Goal: Task Accomplishment & Management: Use online tool/utility

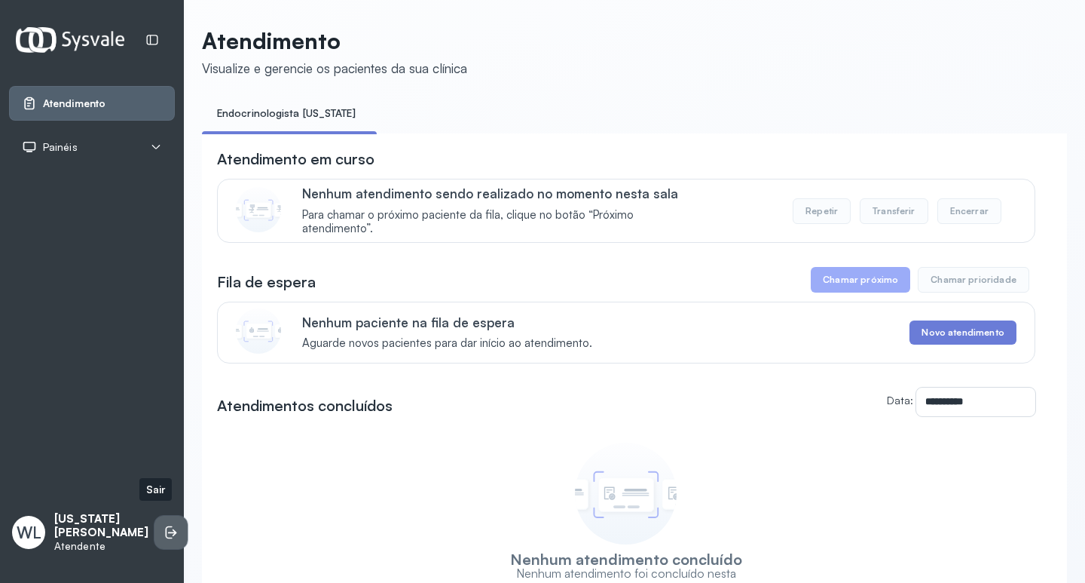
click at [166, 525] on icon at bounding box center [169, 531] width 7 height 13
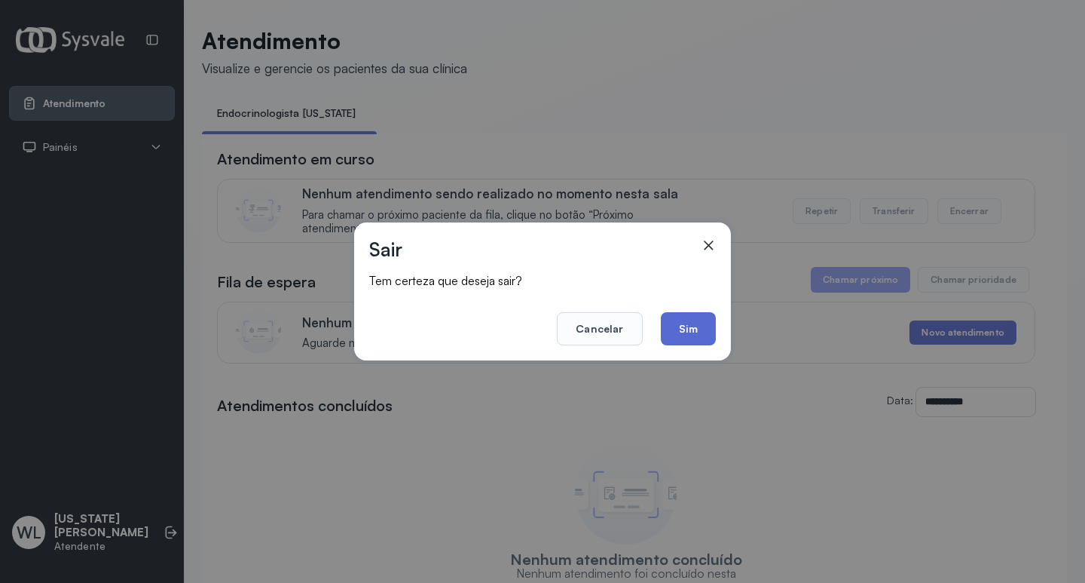
click at [700, 328] on button "Sim" at bounding box center [688, 328] width 55 height 33
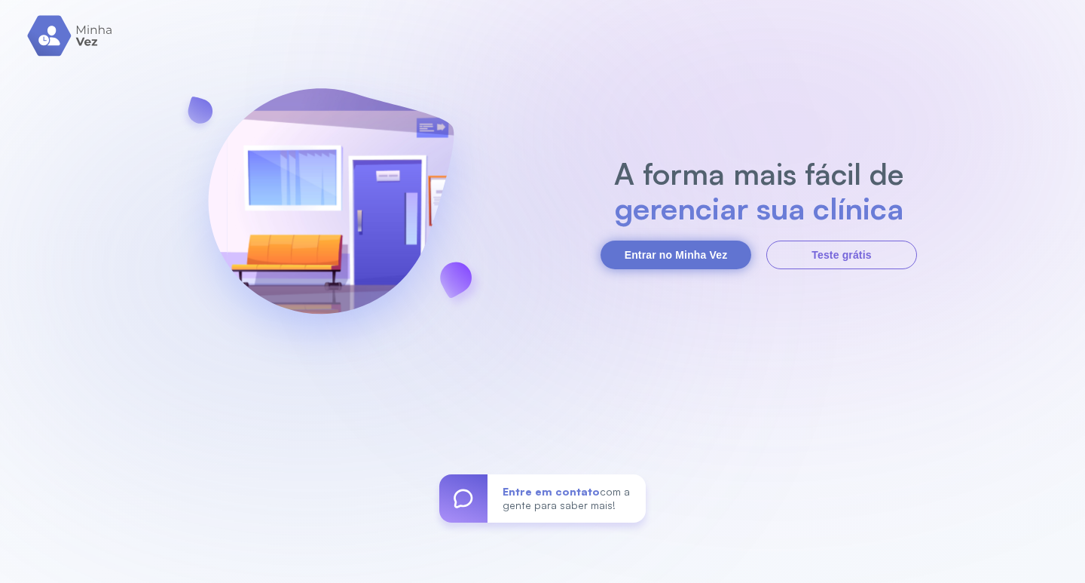
click at [662, 255] on button "Entrar no Minha Vez" at bounding box center [676, 254] width 151 height 29
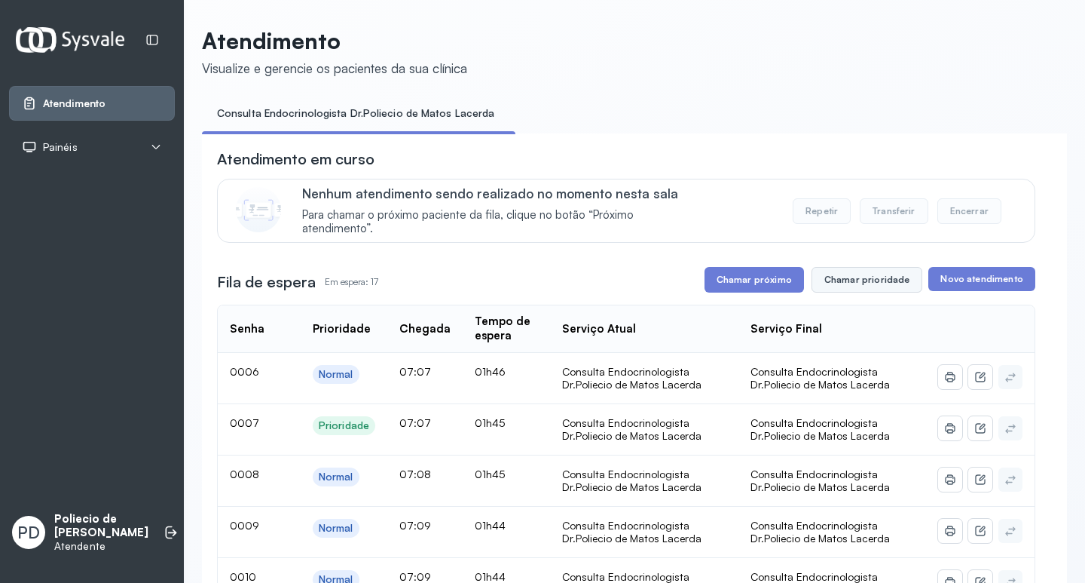
click at [855, 280] on button "Chamar prioridade" at bounding box center [868, 280] width 112 height 26
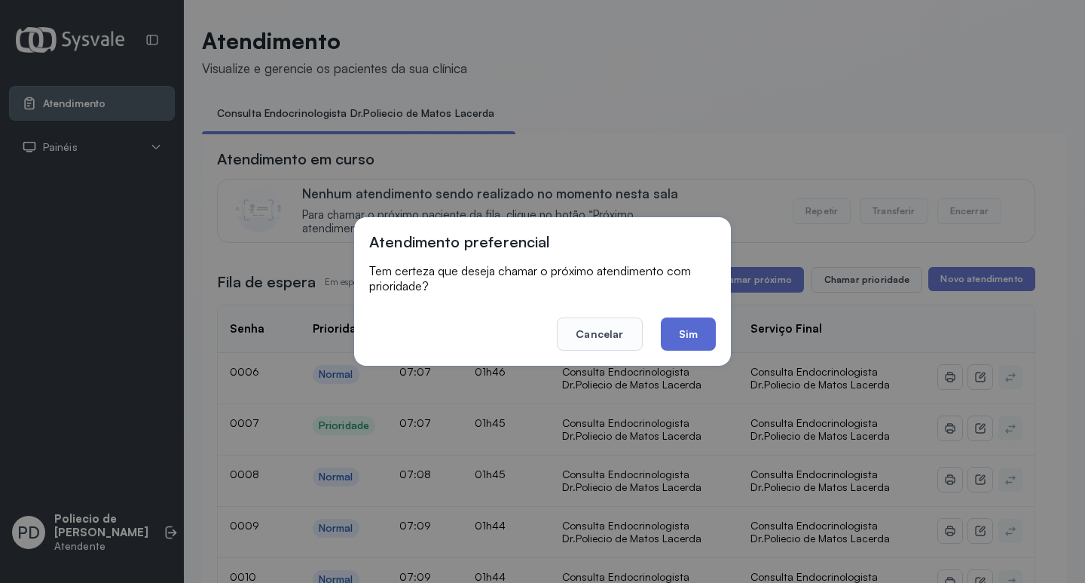
click at [683, 331] on button "Sim" at bounding box center [688, 333] width 55 height 33
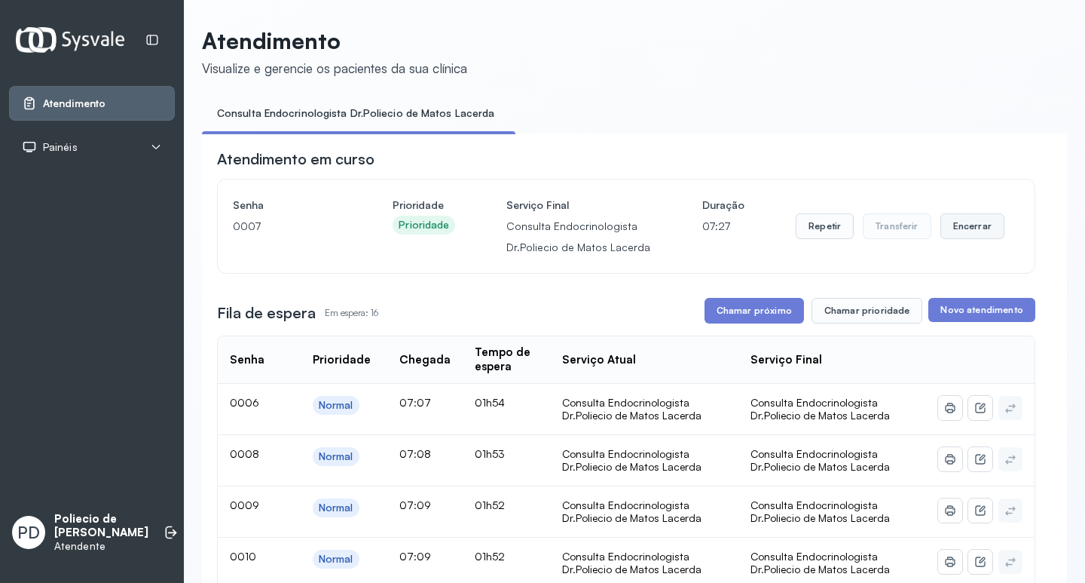
click at [959, 226] on button "Encerrar" at bounding box center [973, 226] width 64 height 26
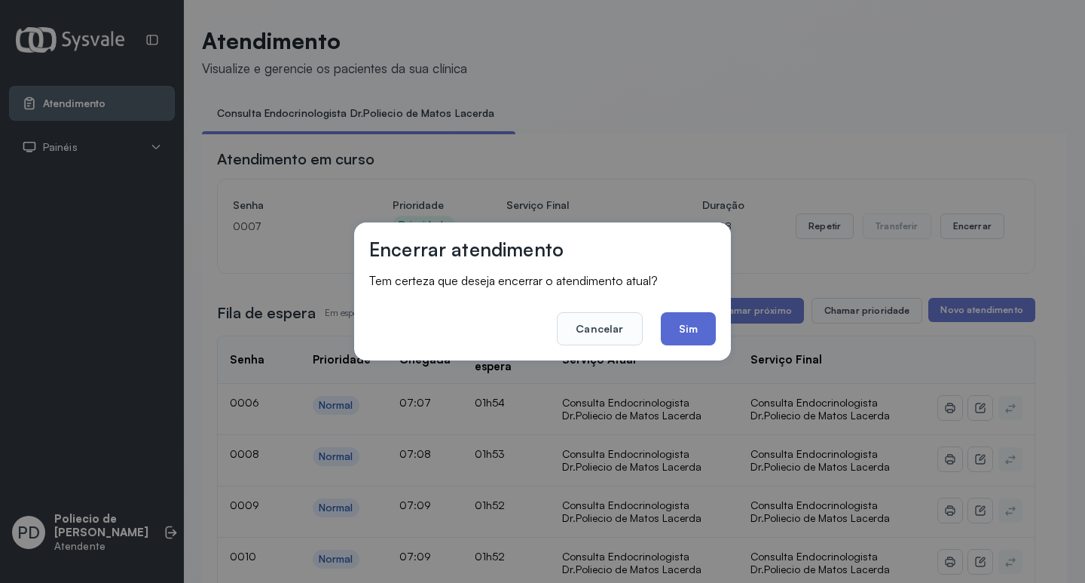
click at [686, 326] on button "Sim" at bounding box center [688, 328] width 55 height 33
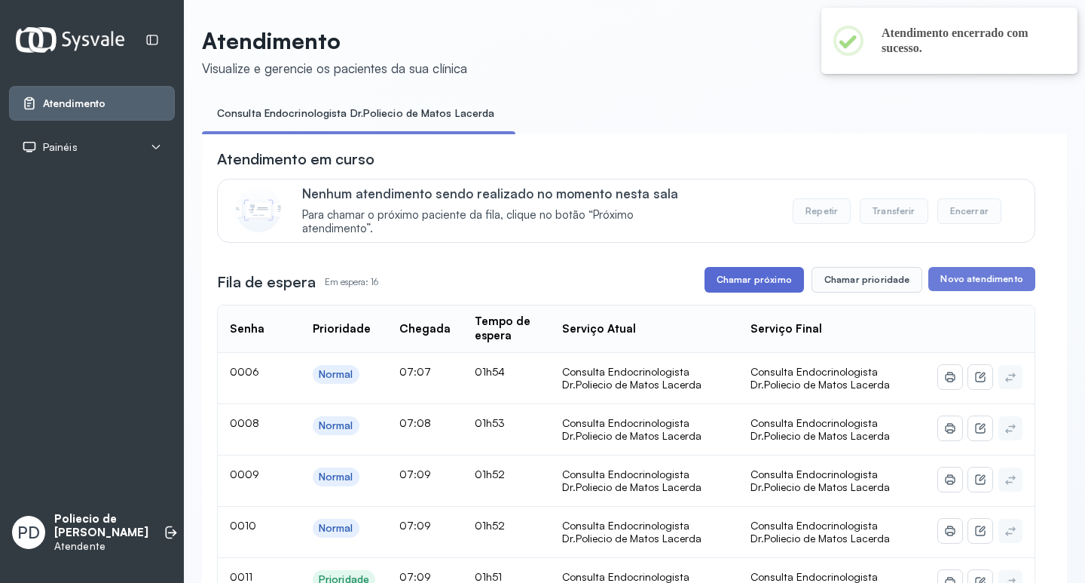
click at [739, 277] on button "Chamar próximo" at bounding box center [754, 280] width 99 height 26
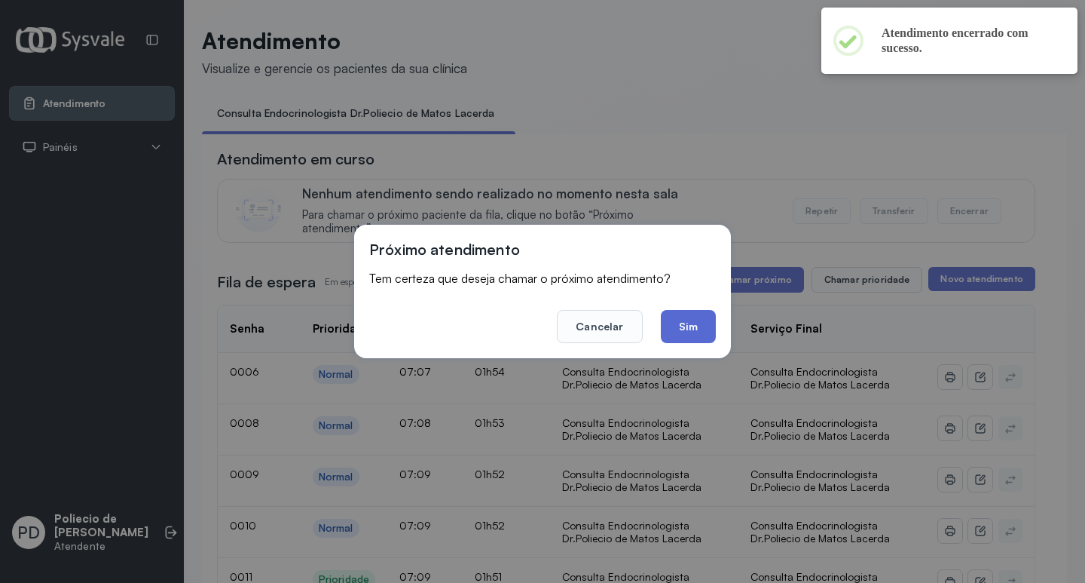
click at [672, 324] on button "Sim" at bounding box center [688, 326] width 55 height 33
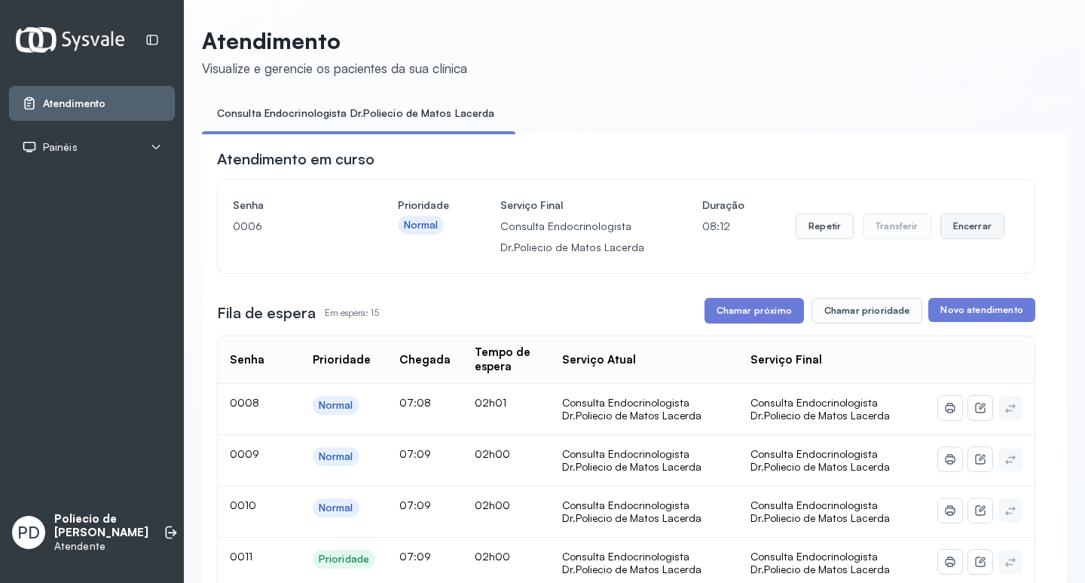
click at [958, 231] on button "Encerrar" at bounding box center [973, 226] width 64 height 26
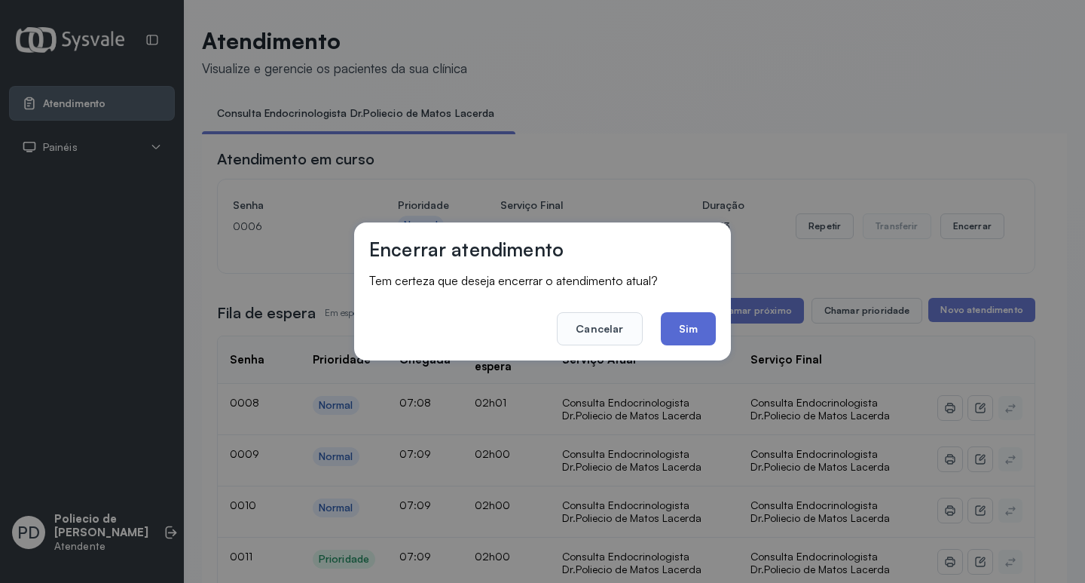
click at [687, 327] on button "Sim" at bounding box center [688, 328] width 55 height 33
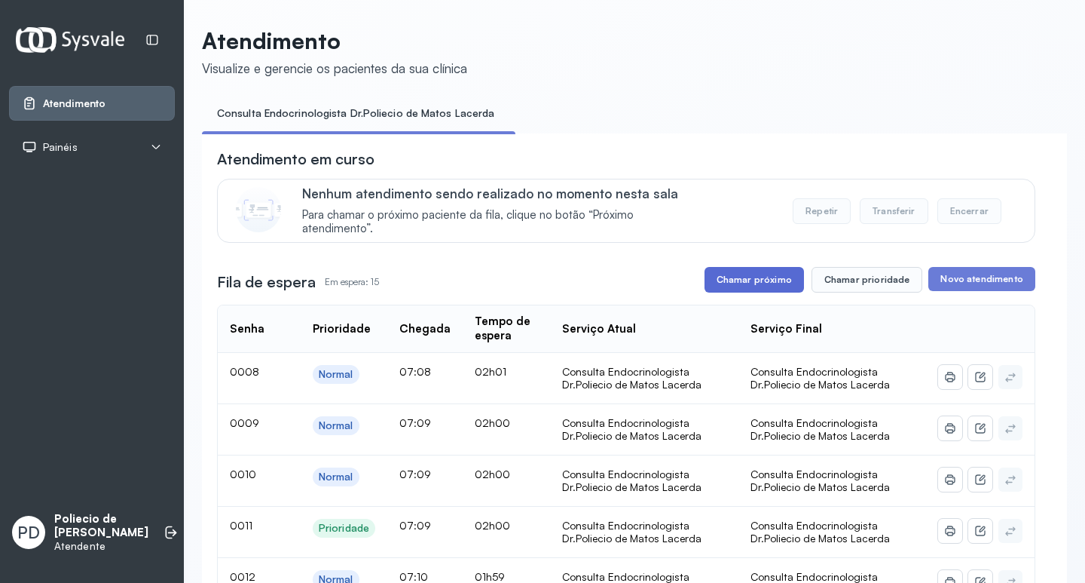
click at [742, 282] on button "Chamar próximo" at bounding box center [754, 280] width 99 height 26
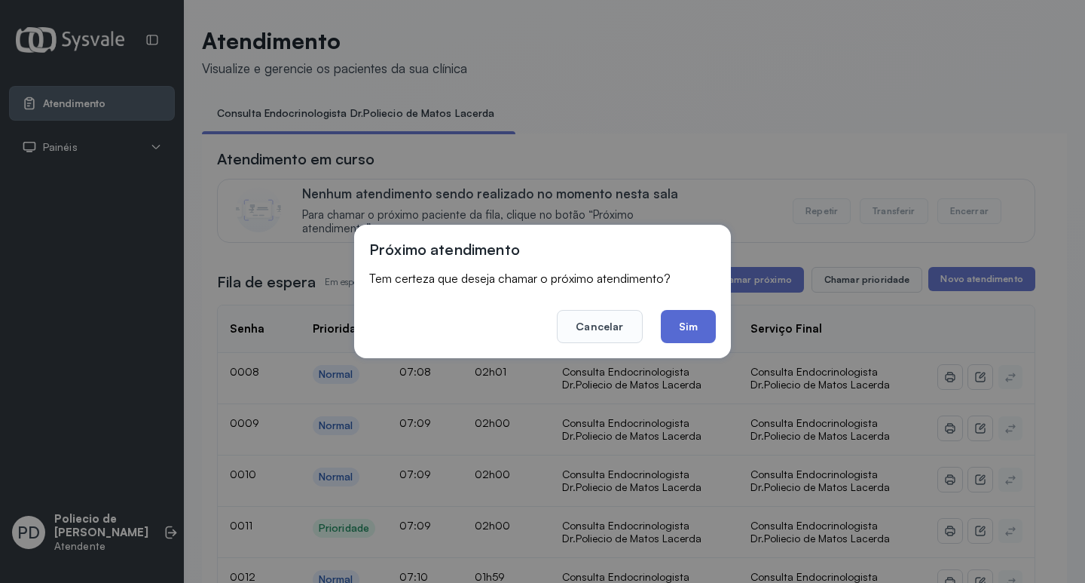
click at [681, 320] on button "Sim" at bounding box center [688, 326] width 55 height 33
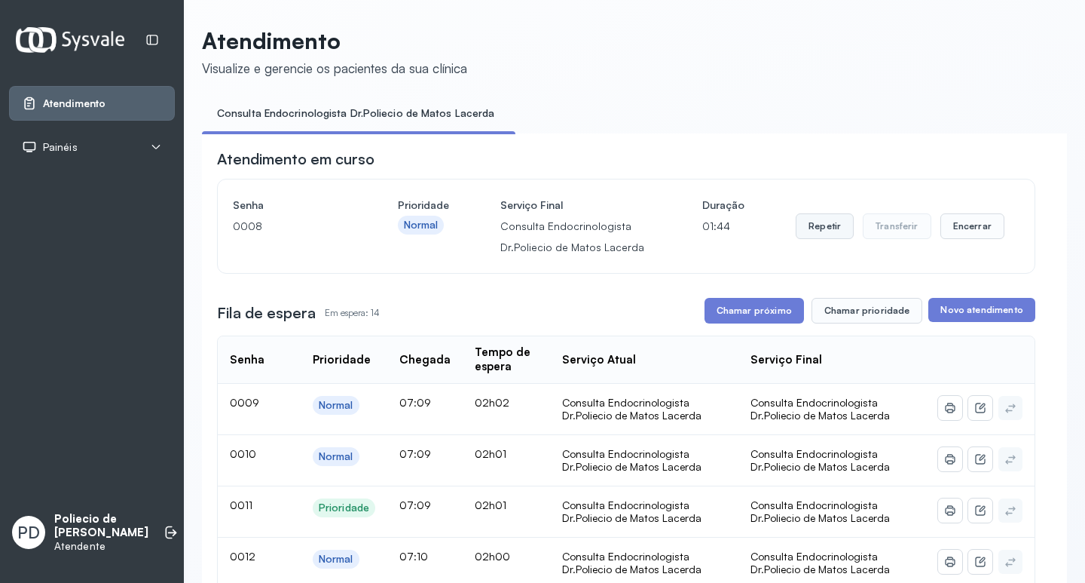
click at [814, 228] on button "Repetir" at bounding box center [825, 226] width 58 height 26
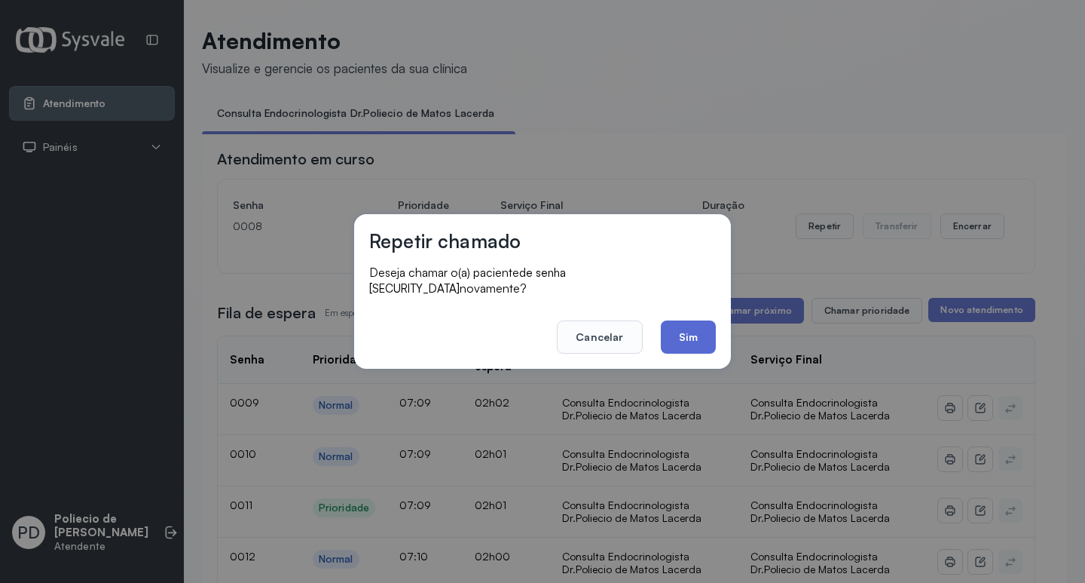
click at [697, 320] on button "Sim" at bounding box center [688, 336] width 55 height 33
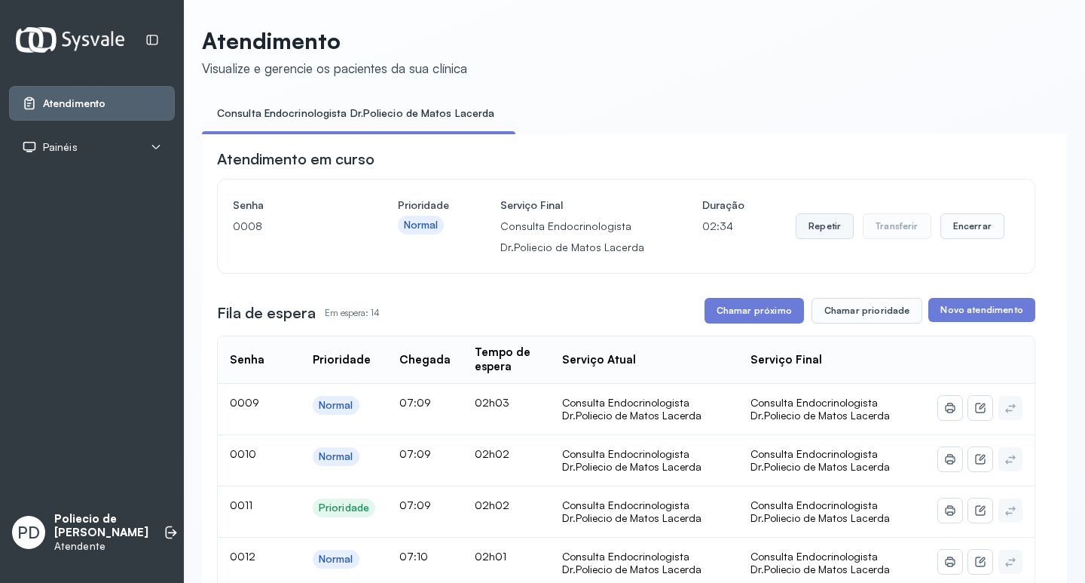
click at [814, 225] on button "Repetir" at bounding box center [825, 226] width 58 height 26
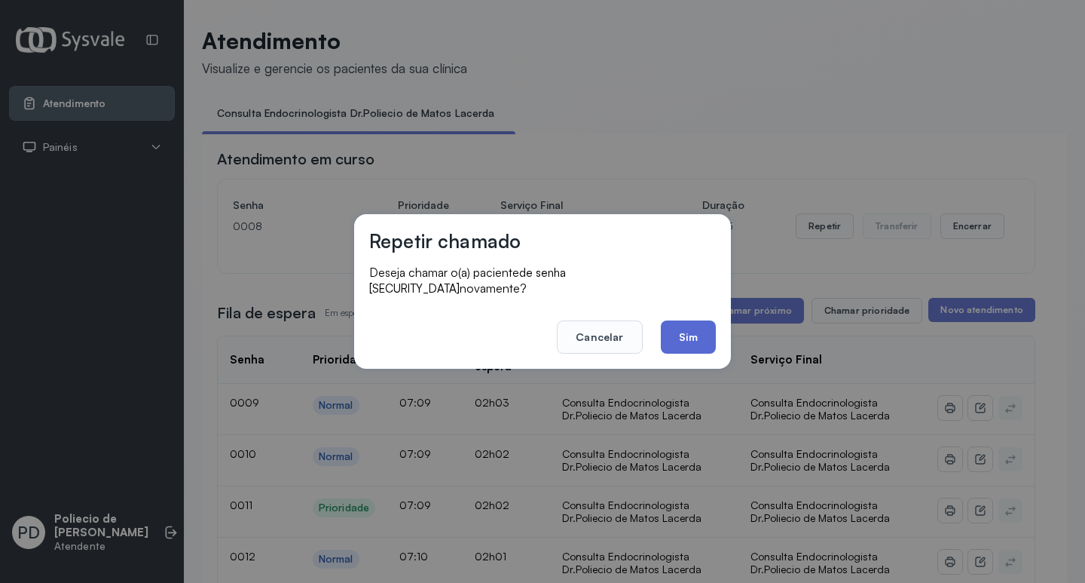
click at [675, 321] on button "Sim" at bounding box center [688, 336] width 55 height 33
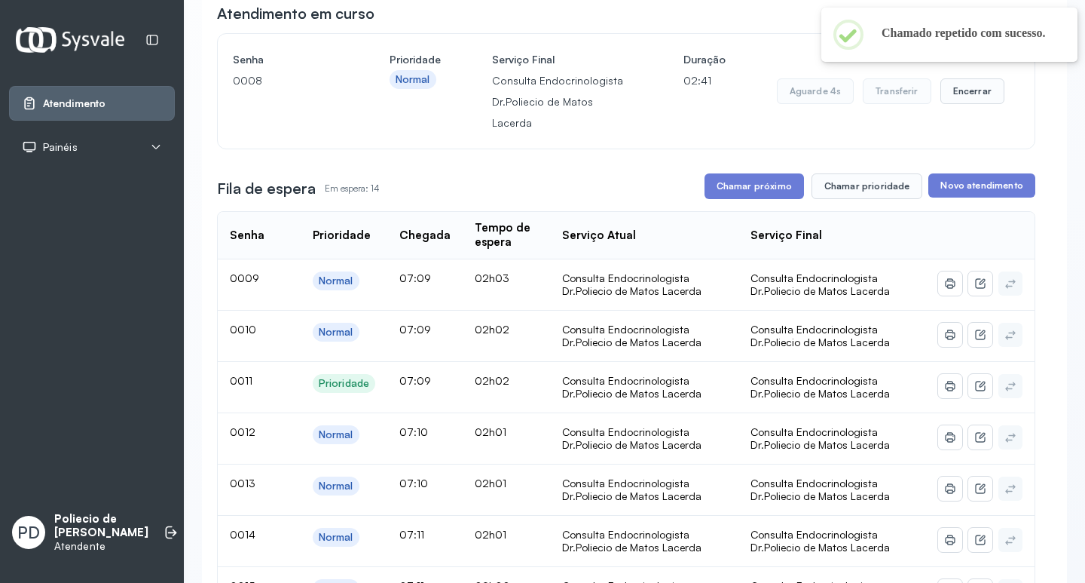
scroll to position [151, 0]
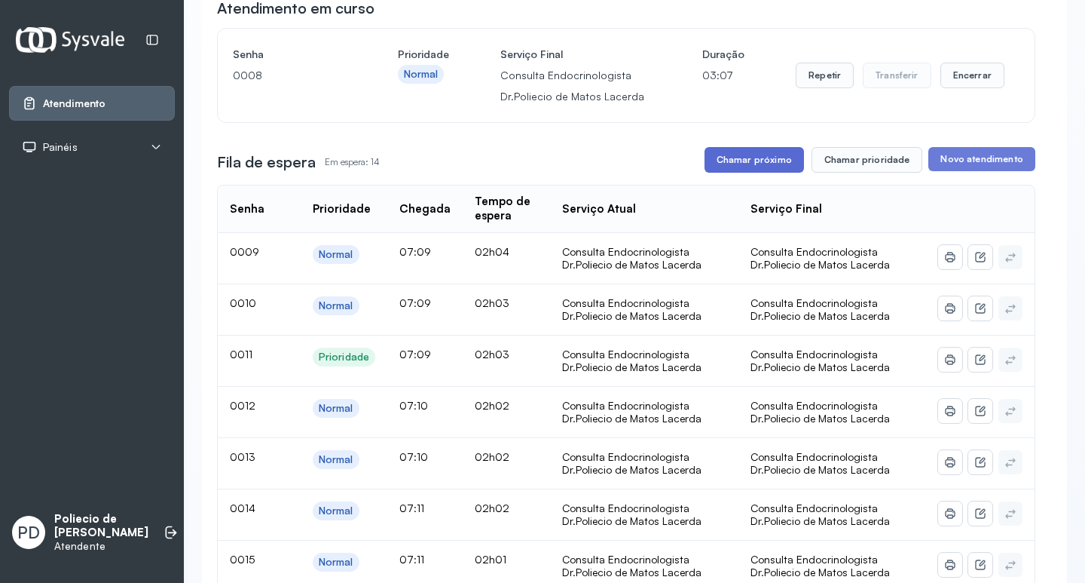
click at [747, 160] on button "Chamar próximo" at bounding box center [754, 160] width 99 height 26
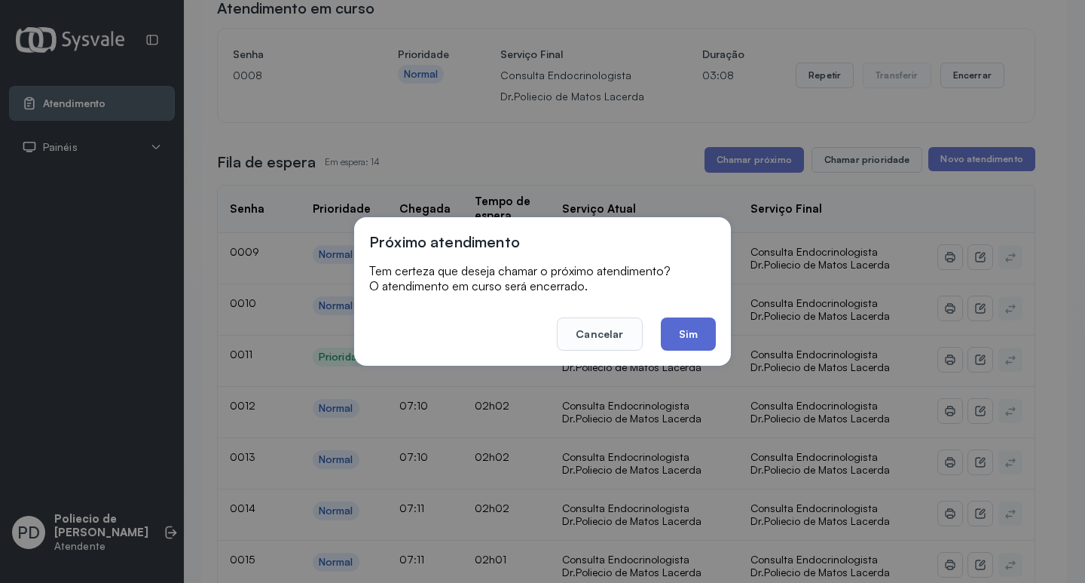
click at [681, 332] on button "Sim" at bounding box center [688, 333] width 55 height 33
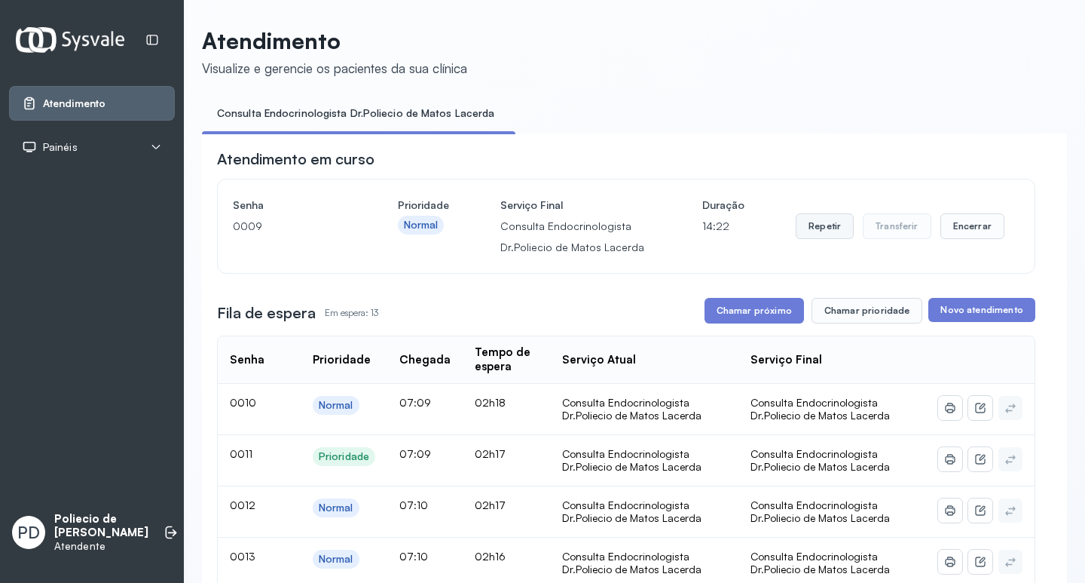
click at [816, 222] on button "Repetir" at bounding box center [825, 226] width 58 height 26
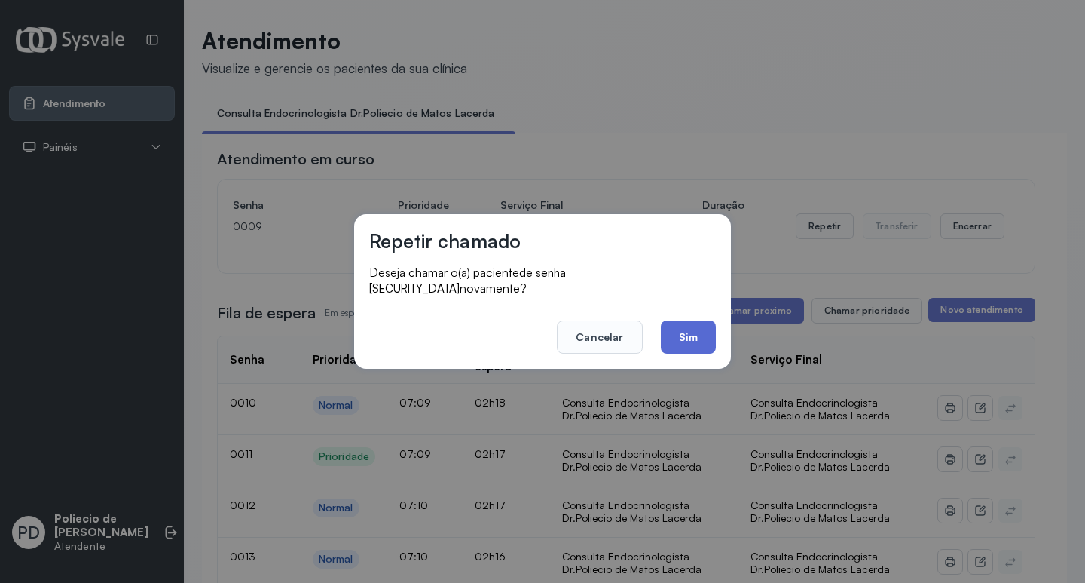
click at [690, 332] on button "Sim" at bounding box center [688, 336] width 55 height 33
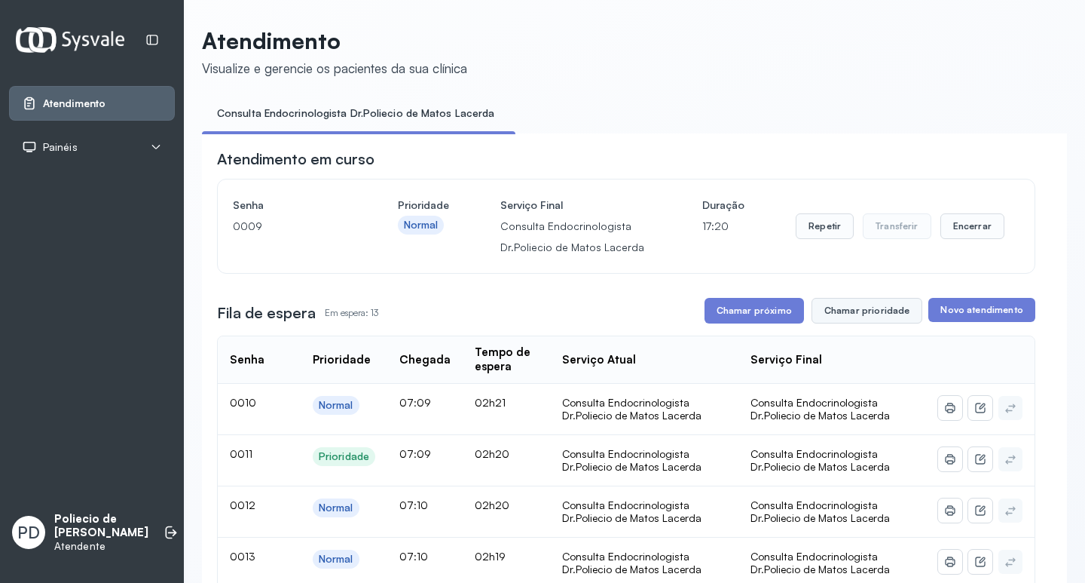
click at [851, 314] on button "Chamar prioridade" at bounding box center [868, 311] width 112 height 26
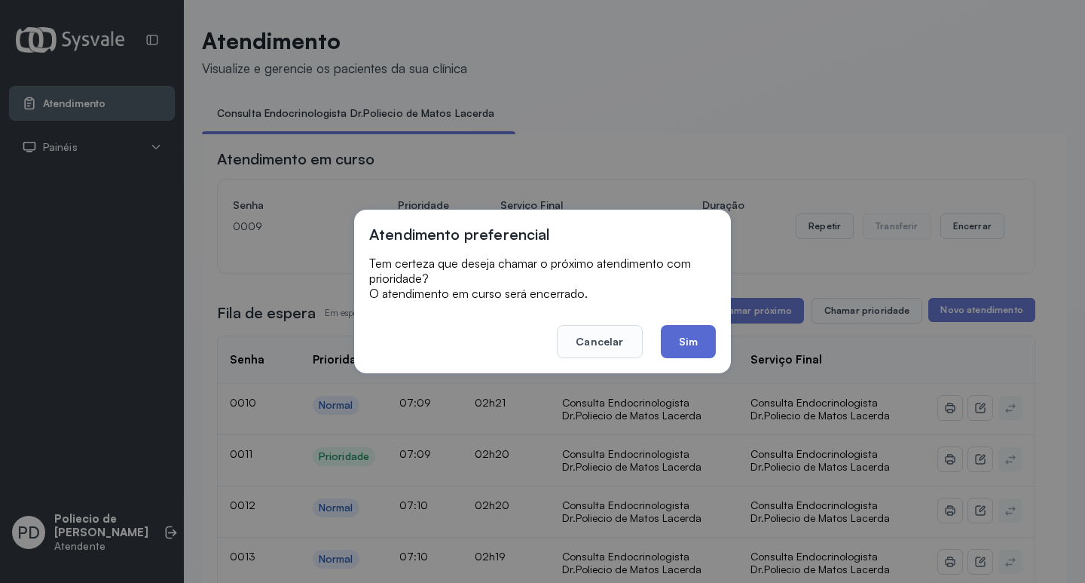
click at [683, 338] on button "Sim" at bounding box center [688, 341] width 55 height 33
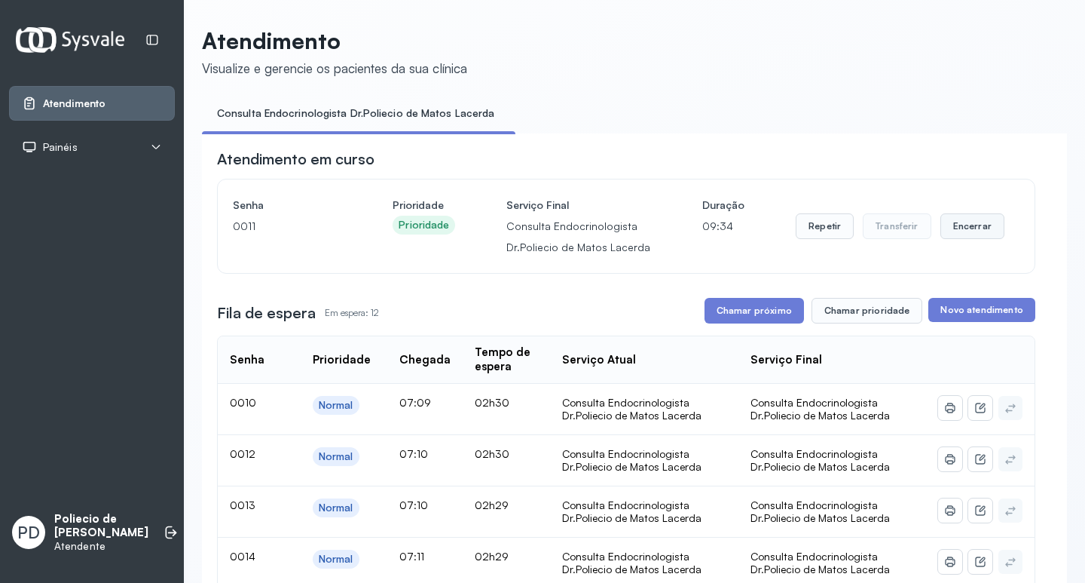
click at [968, 224] on button "Encerrar" at bounding box center [973, 226] width 64 height 26
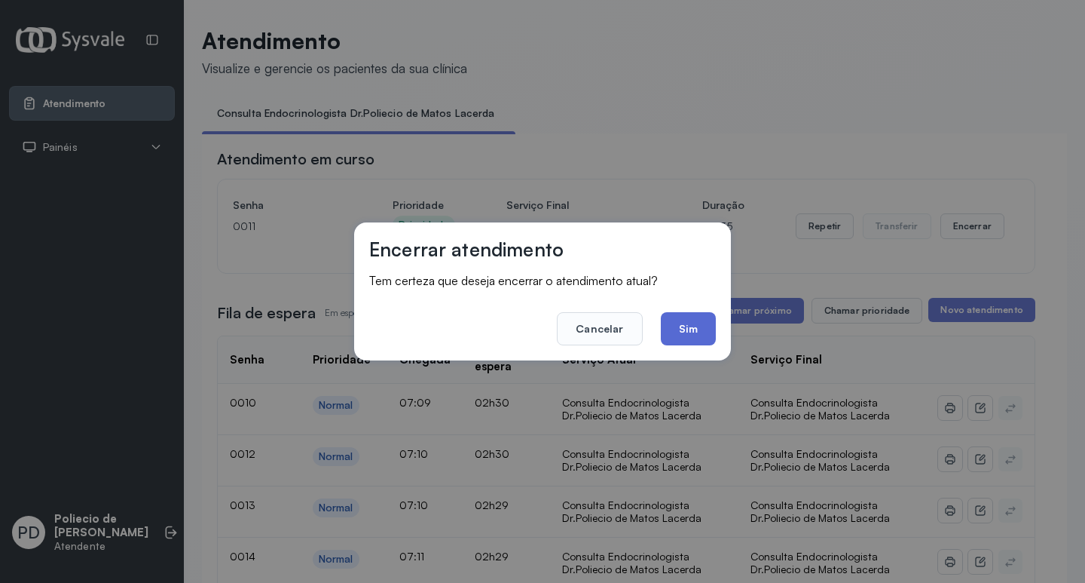
click at [684, 324] on button "Sim" at bounding box center [688, 328] width 55 height 33
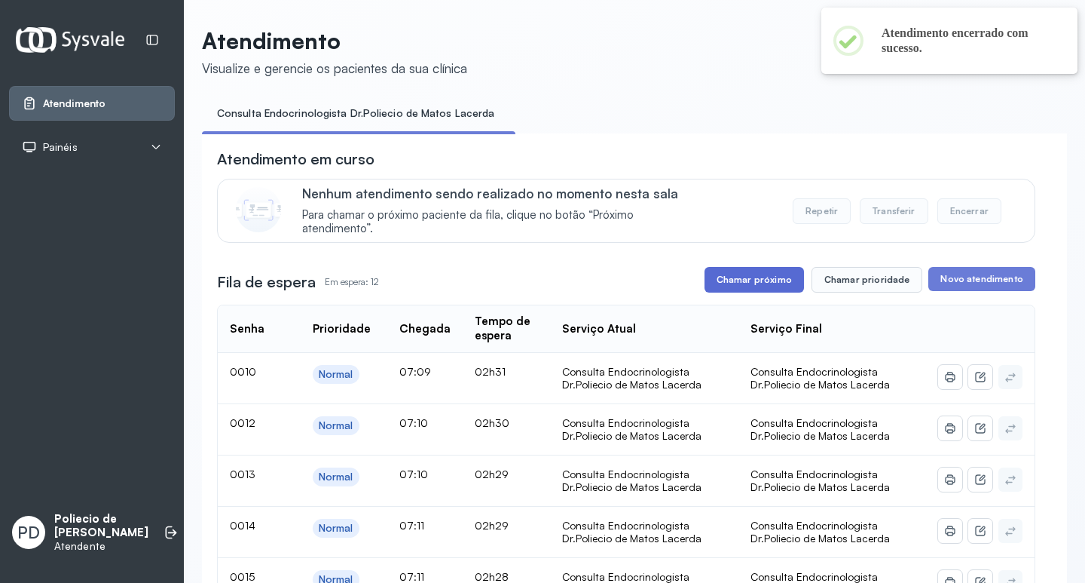
click at [730, 282] on button "Chamar próximo" at bounding box center [754, 280] width 99 height 26
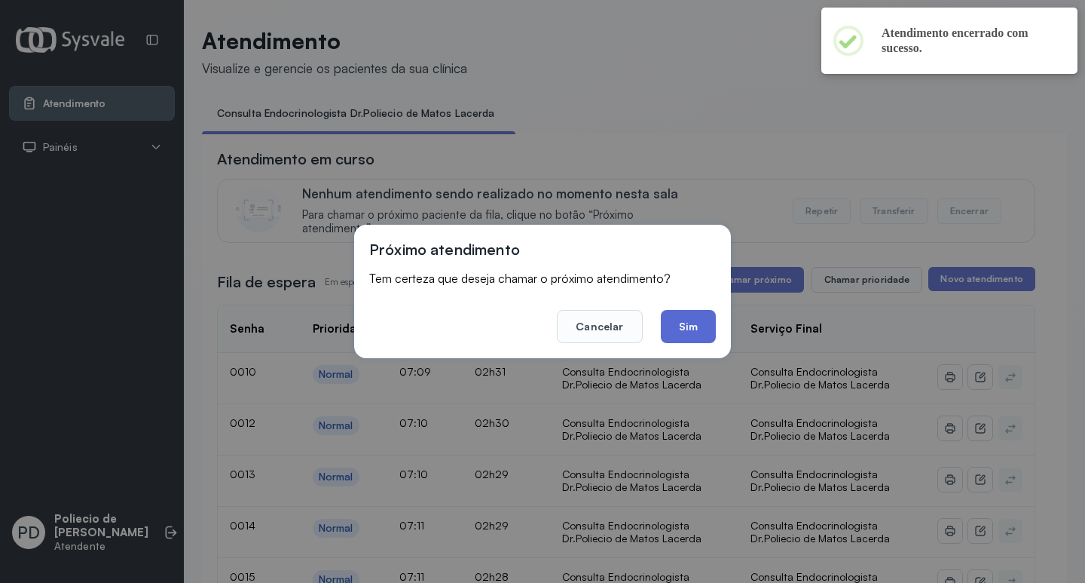
click at [676, 327] on button "Sim" at bounding box center [688, 326] width 55 height 33
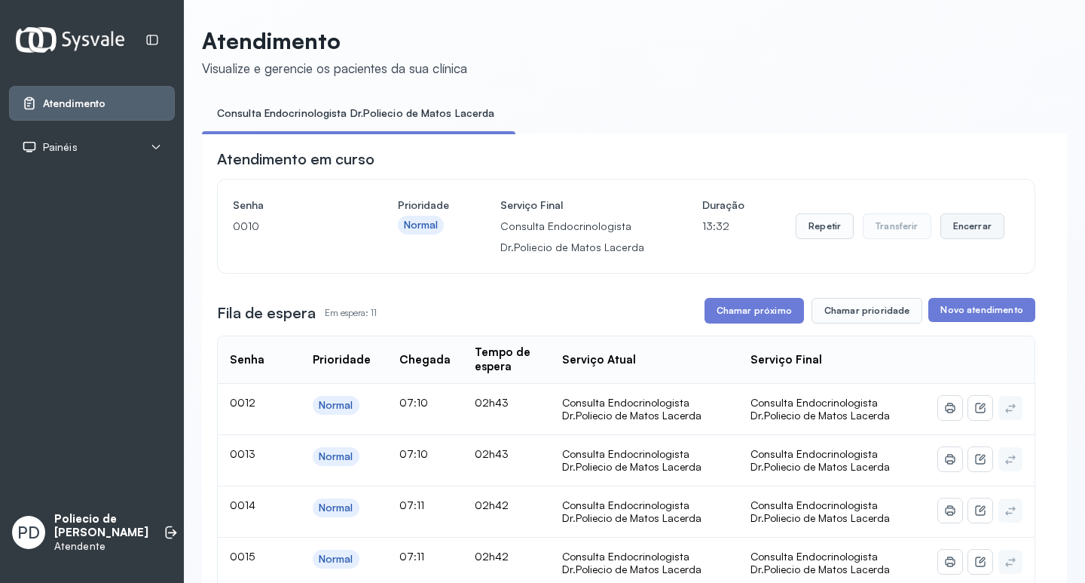
click at [968, 226] on button "Encerrar" at bounding box center [973, 226] width 64 height 26
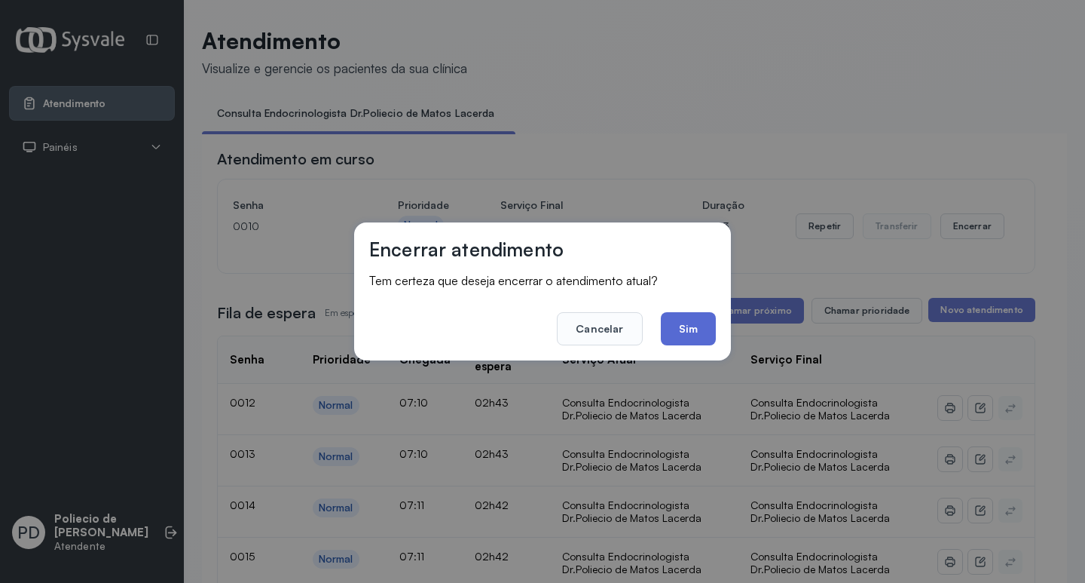
click at [684, 328] on button "Sim" at bounding box center [688, 328] width 55 height 33
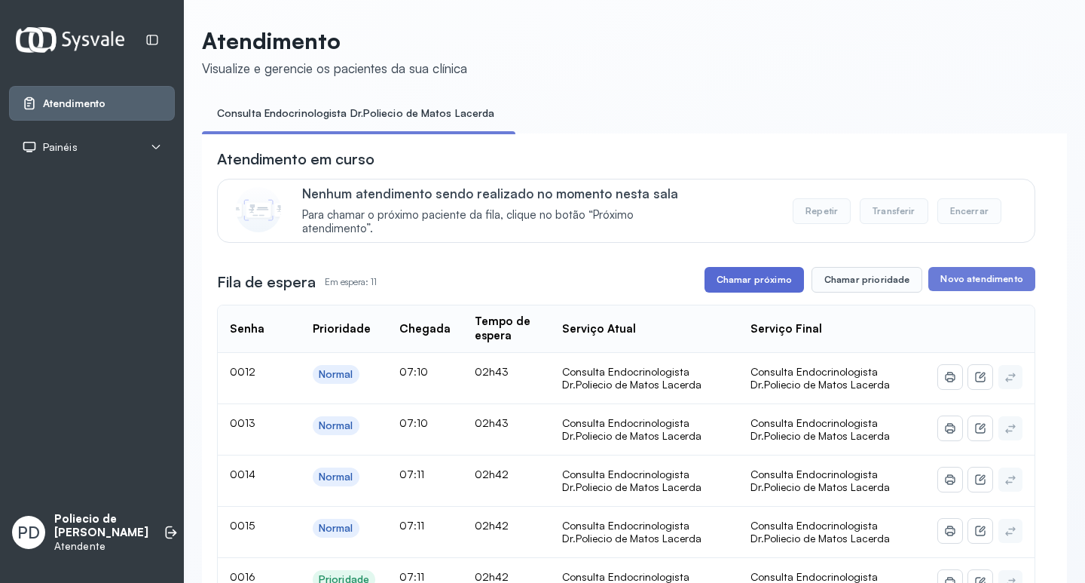
click at [757, 286] on button "Chamar próximo" at bounding box center [754, 280] width 99 height 26
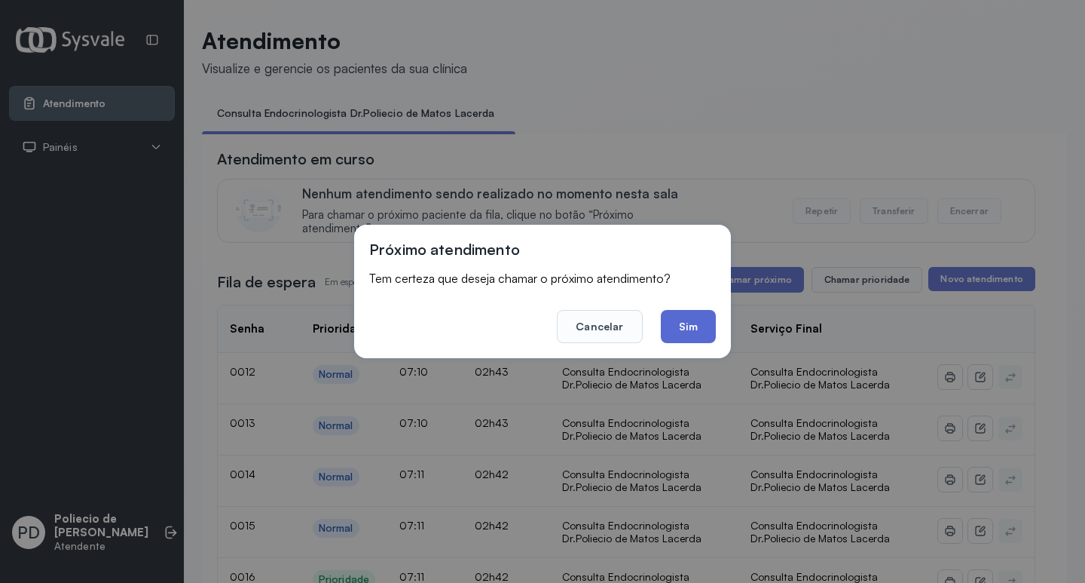
click at [693, 321] on button "Sim" at bounding box center [688, 326] width 55 height 33
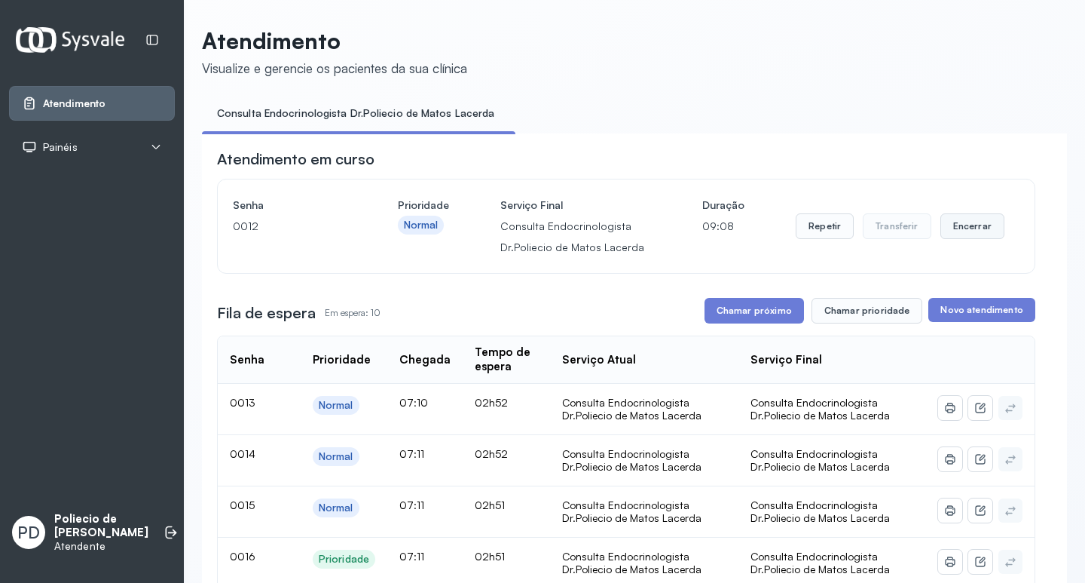
click at [968, 225] on button "Encerrar" at bounding box center [973, 226] width 64 height 26
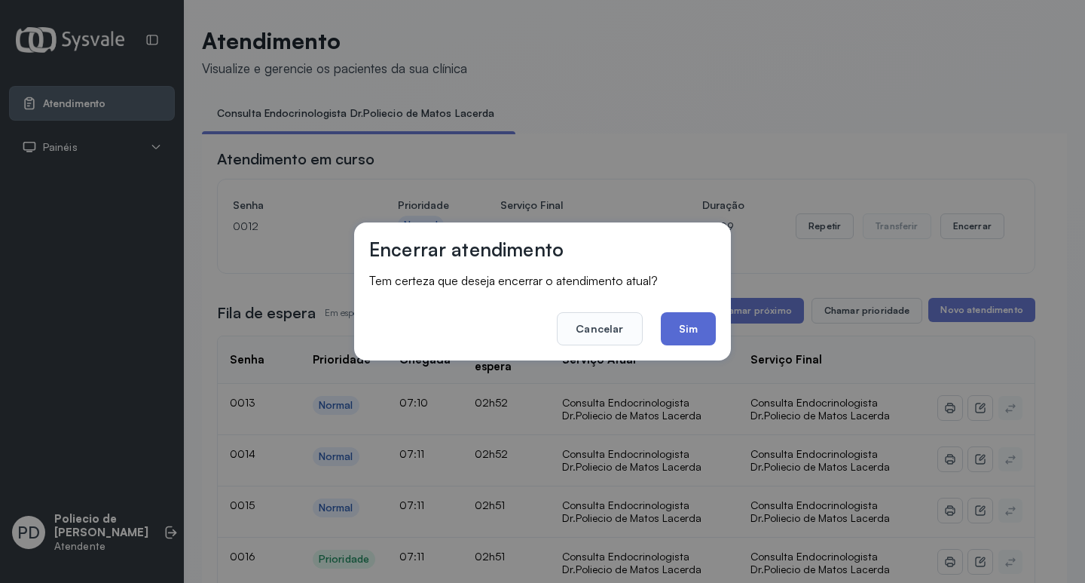
click at [690, 325] on button "Sim" at bounding box center [688, 328] width 55 height 33
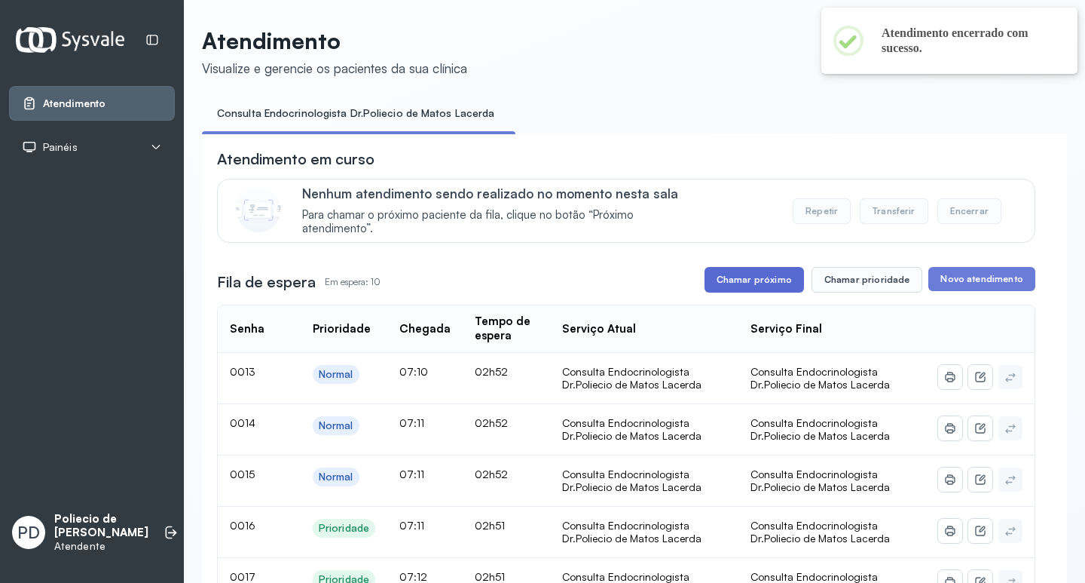
click at [730, 280] on button "Chamar próximo" at bounding box center [754, 280] width 99 height 26
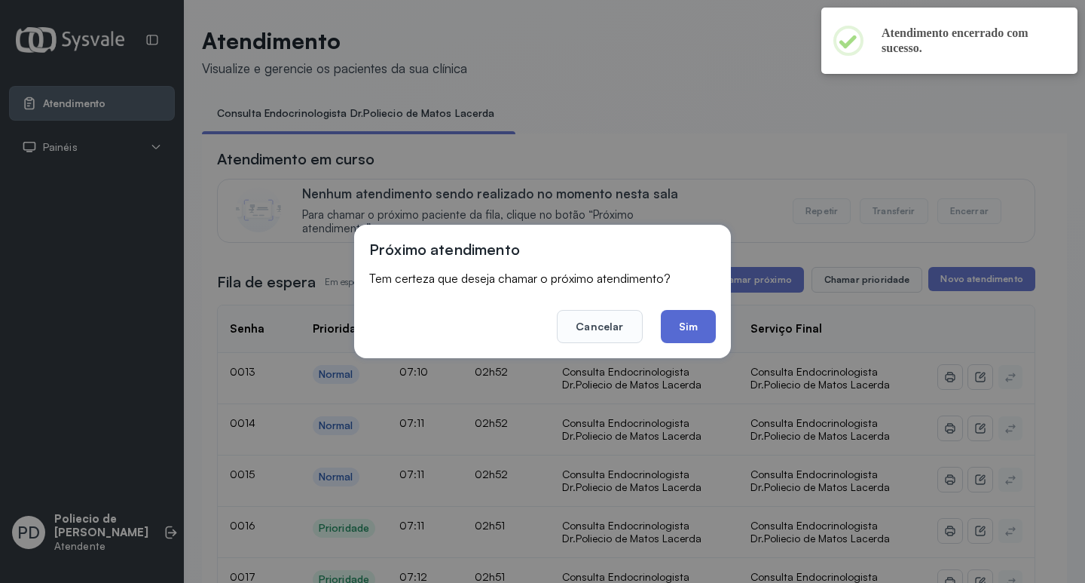
click at [680, 325] on button "Sim" at bounding box center [688, 326] width 55 height 33
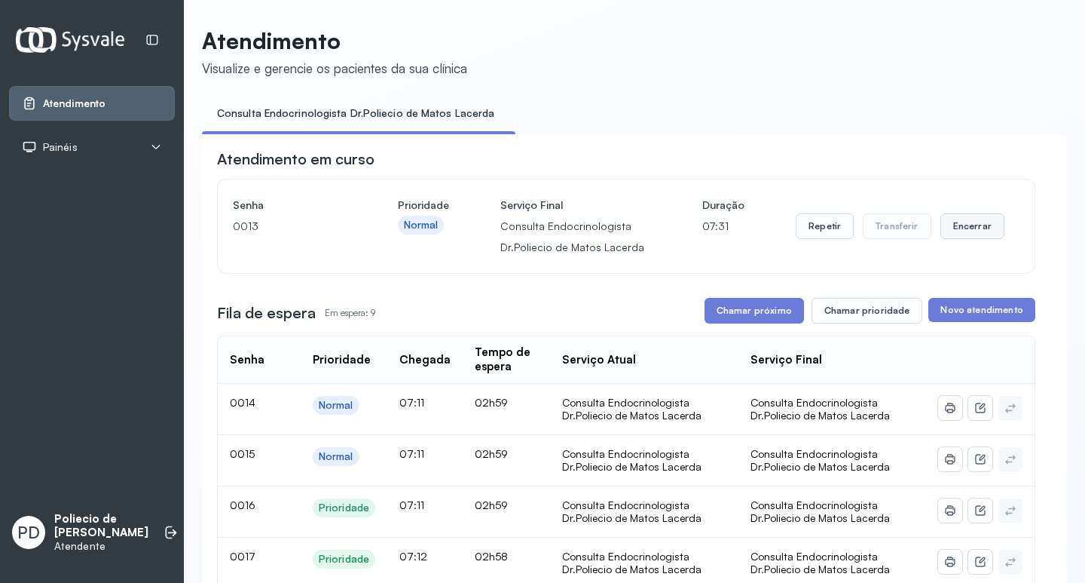
click at [964, 227] on button "Encerrar" at bounding box center [973, 226] width 64 height 26
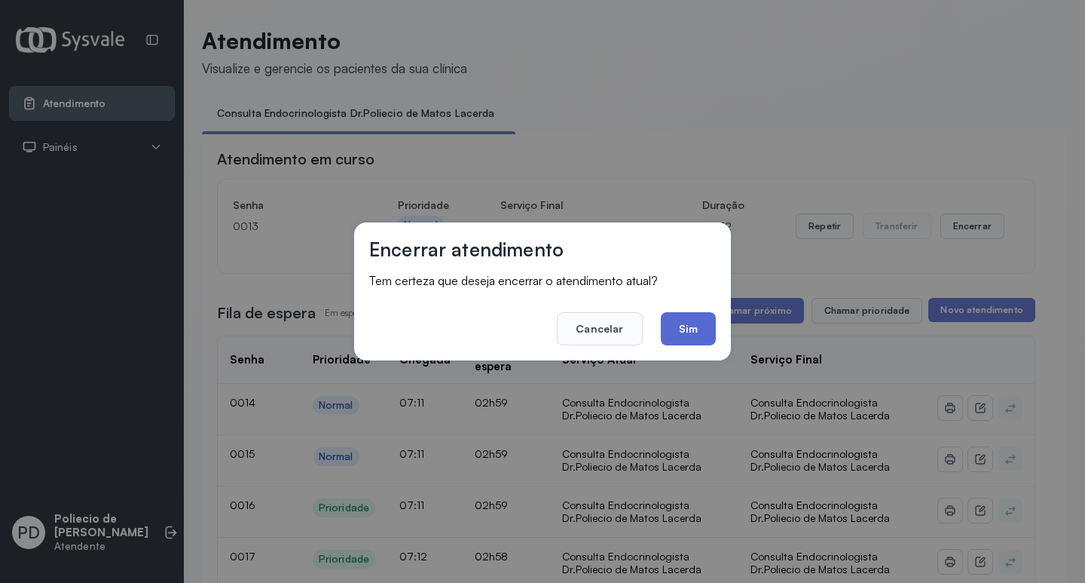
click at [697, 327] on button "Sim" at bounding box center [688, 328] width 55 height 33
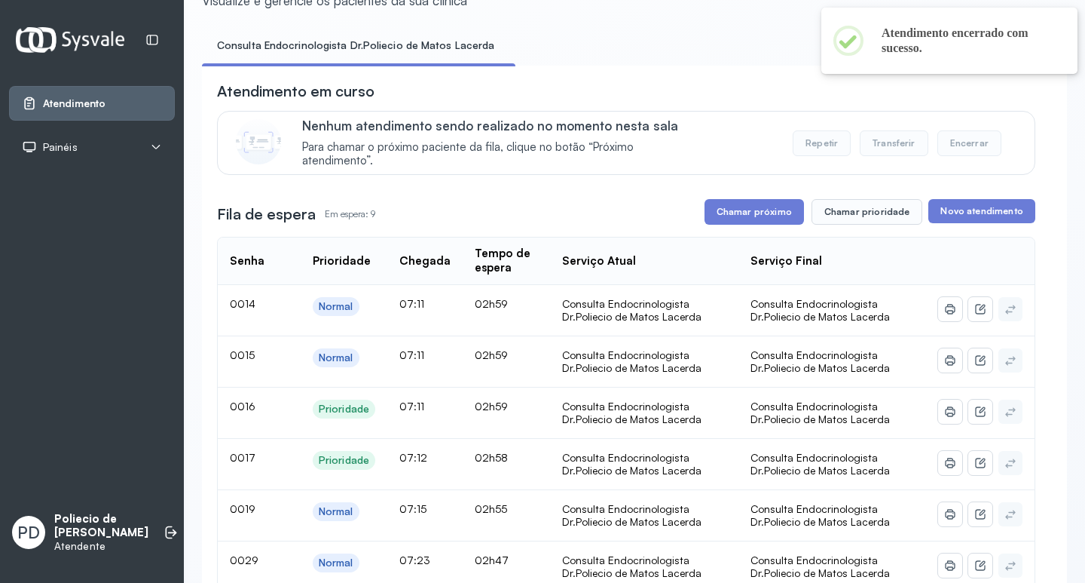
scroll to position [151, 0]
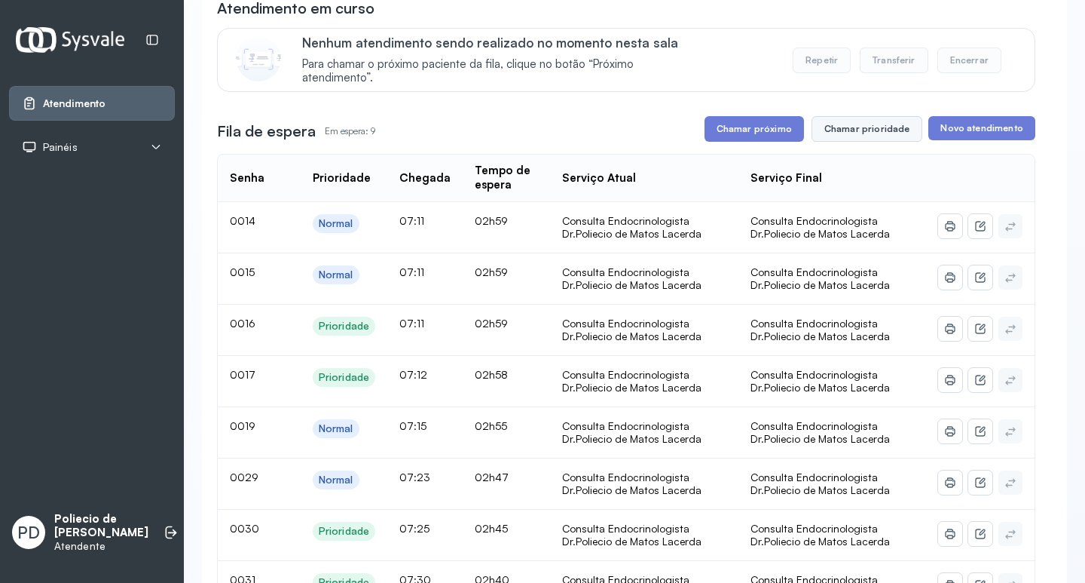
click at [846, 130] on button "Chamar prioridade" at bounding box center [868, 129] width 112 height 26
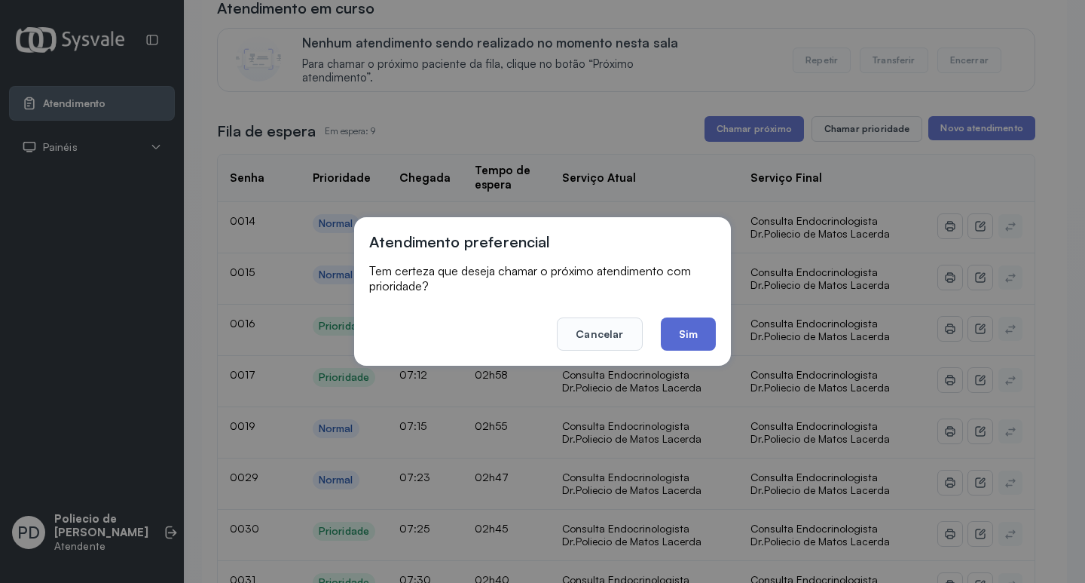
click at [698, 339] on button "Sim" at bounding box center [688, 333] width 55 height 33
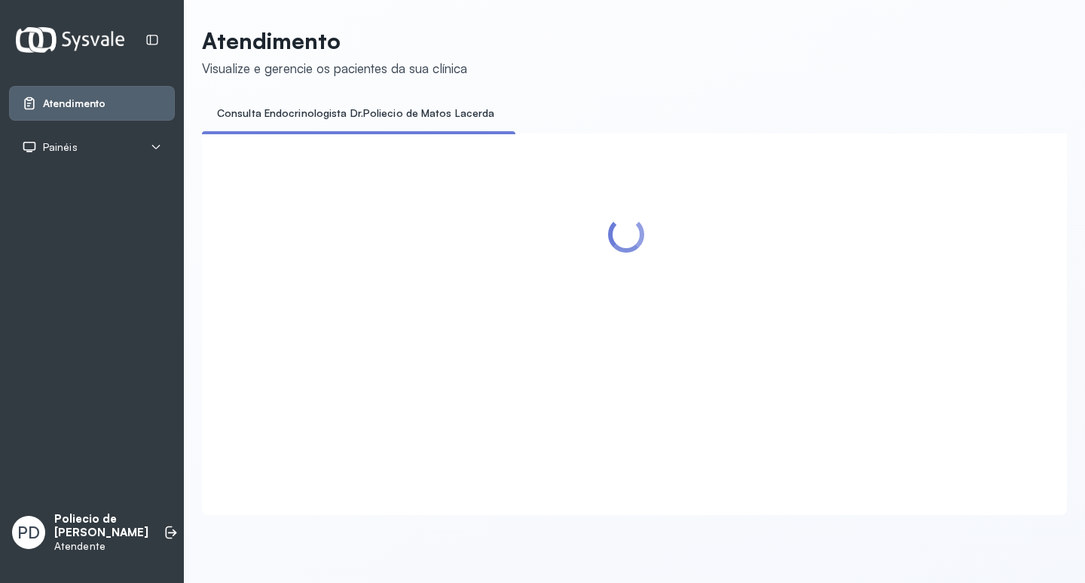
scroll to position [0, 0]
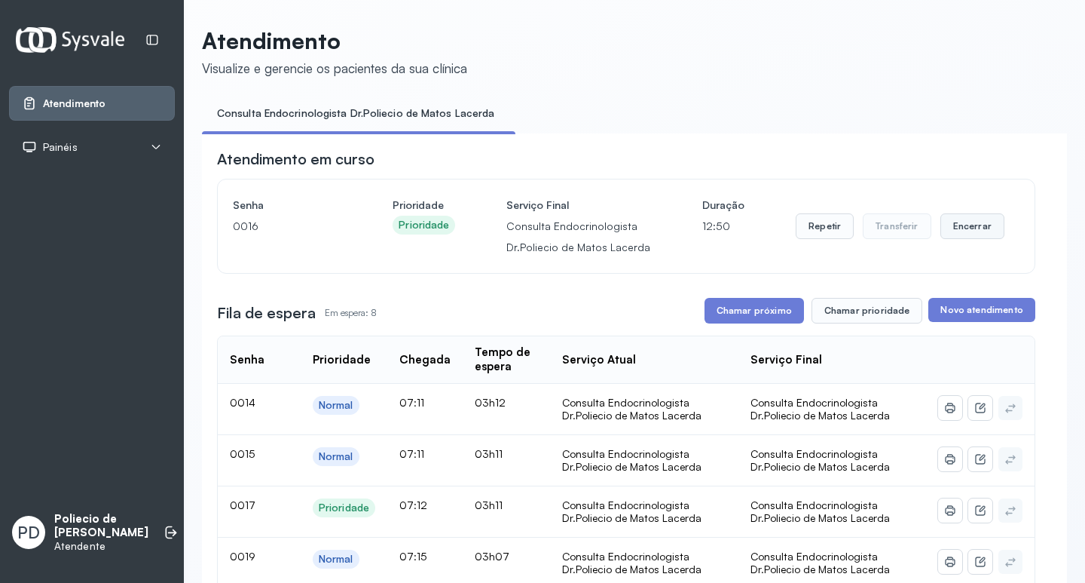
click at [968, 227] on button "Encerrar" at bounding box center [973, 226] width 64 height 26
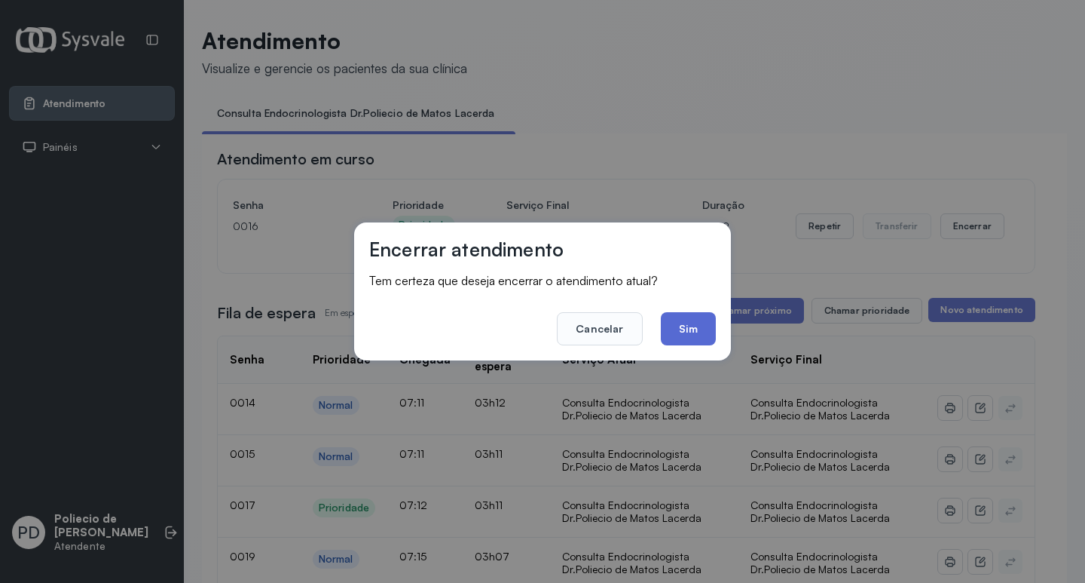
click at [684, 326] on button "Sim" at bounding box center [688, 328] width 55 height 33
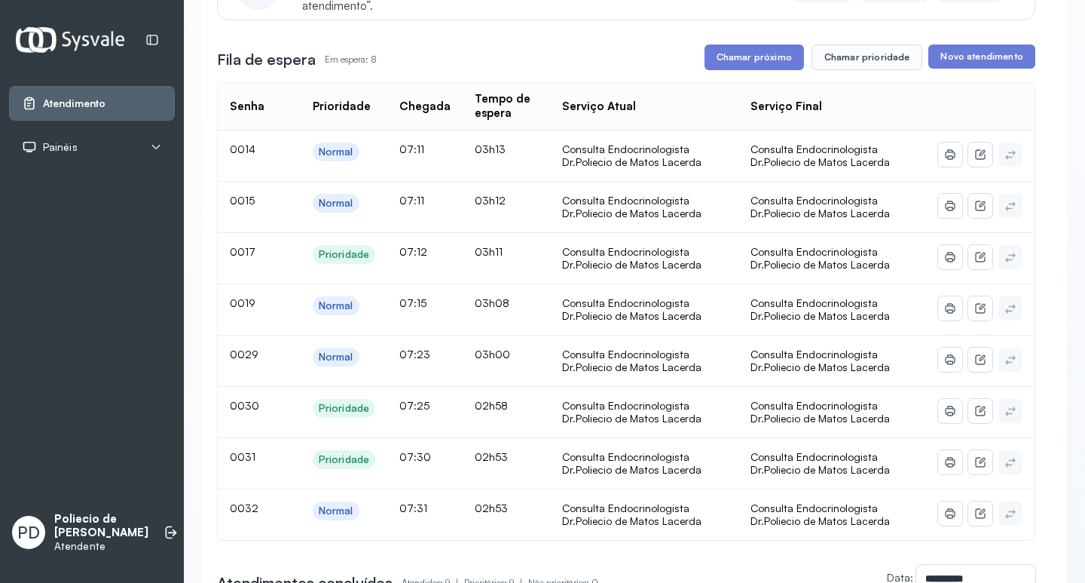
scroll to position [226, 0]
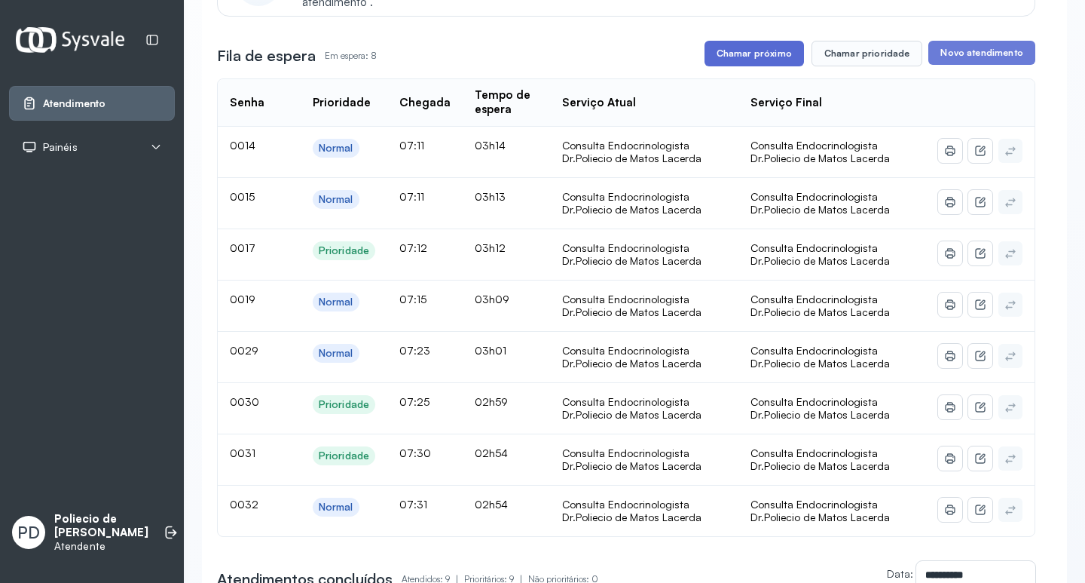
click at [742, 54] on button "Chamar próximo" at bounding box center [754, 54] width 99 height 26
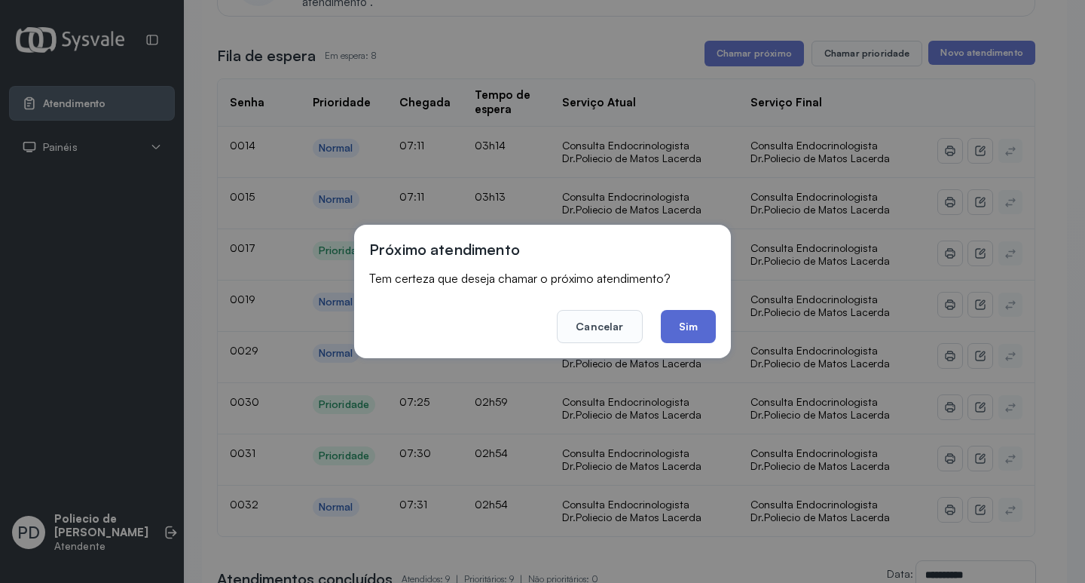
click at [681, 327] on button "Sim" at bounding box center [688, 326] width 55 height 33
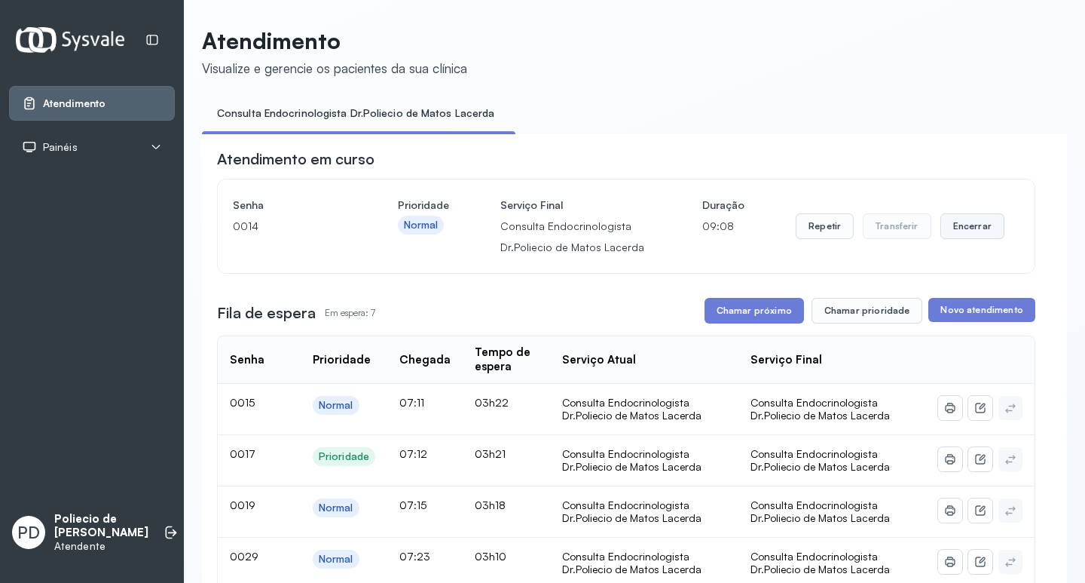
click at [959, 228] on button "Encerrar" at bounding box center [973, 226] width 64 height 26
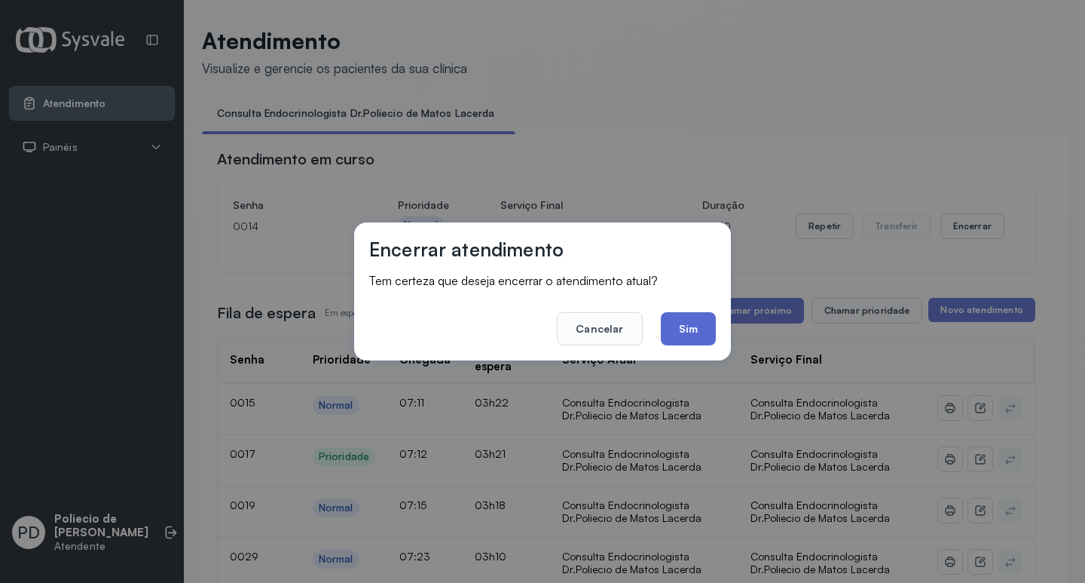
click at [687, 328] on button "Sim" at bounding box center [688, 328] width 55 height 33
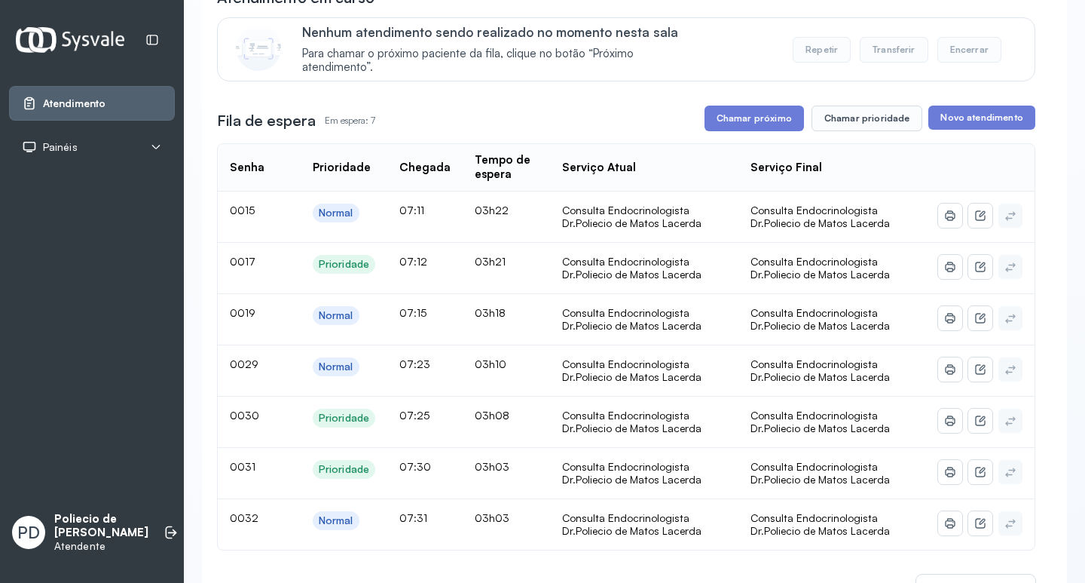
scroll to position [151, 0]
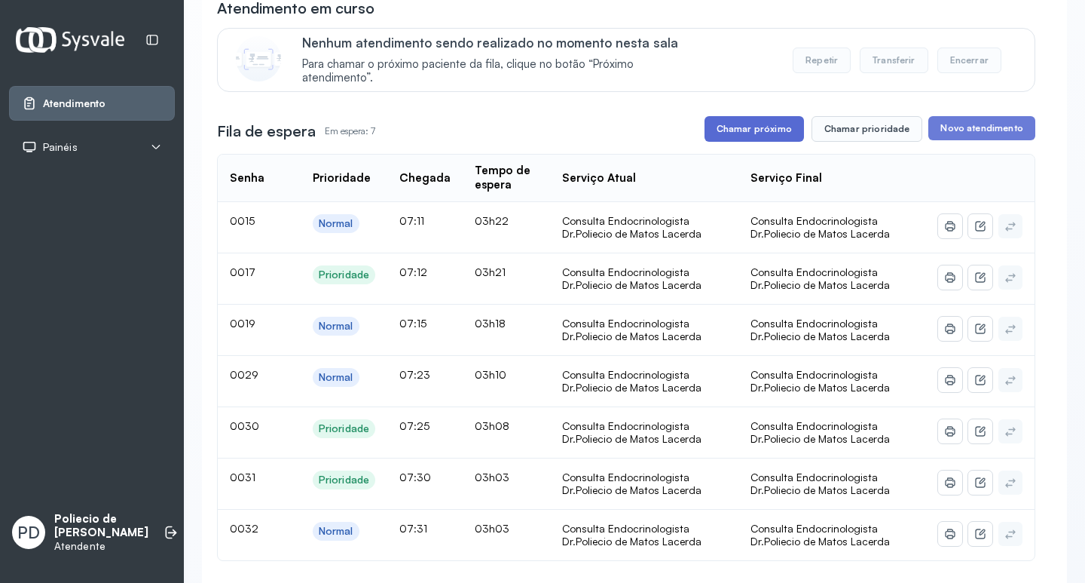
click at [748, 128] on button "Chamar próximo" at bounding box center [754, 129] width 99 height 26
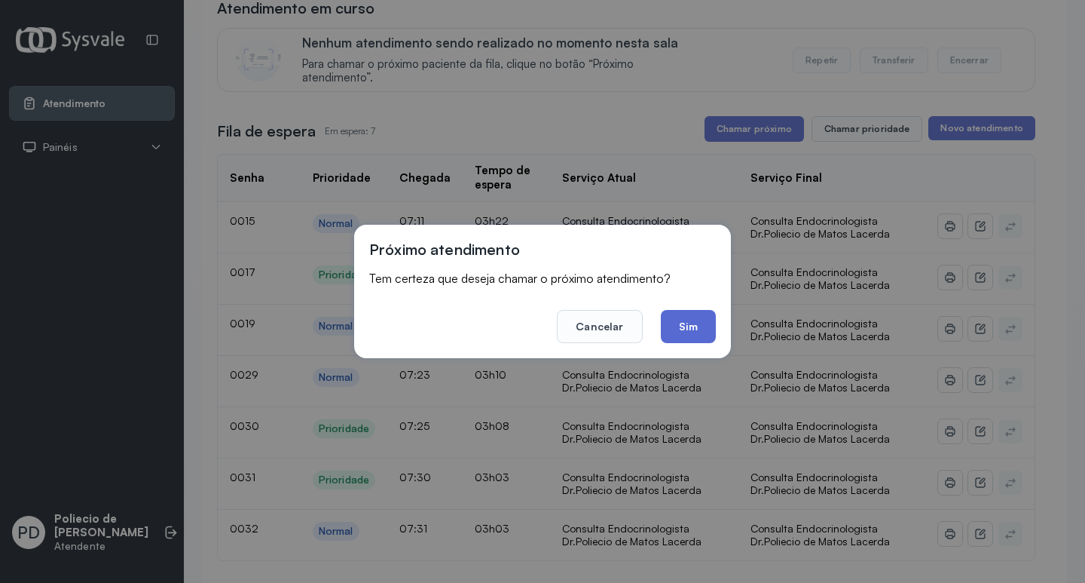
click at [685, 317] on button "Sim" at bounding box center [688, 326] width 55 height 33
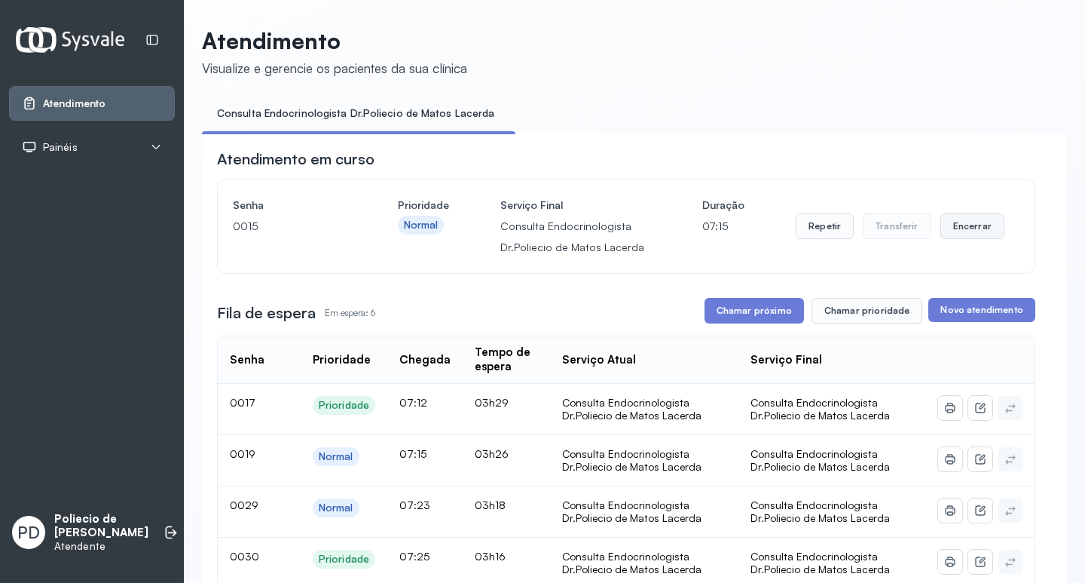
click at [945, 230] on button "Encerrar" at bounding box center [973, 226] width 64 height 26
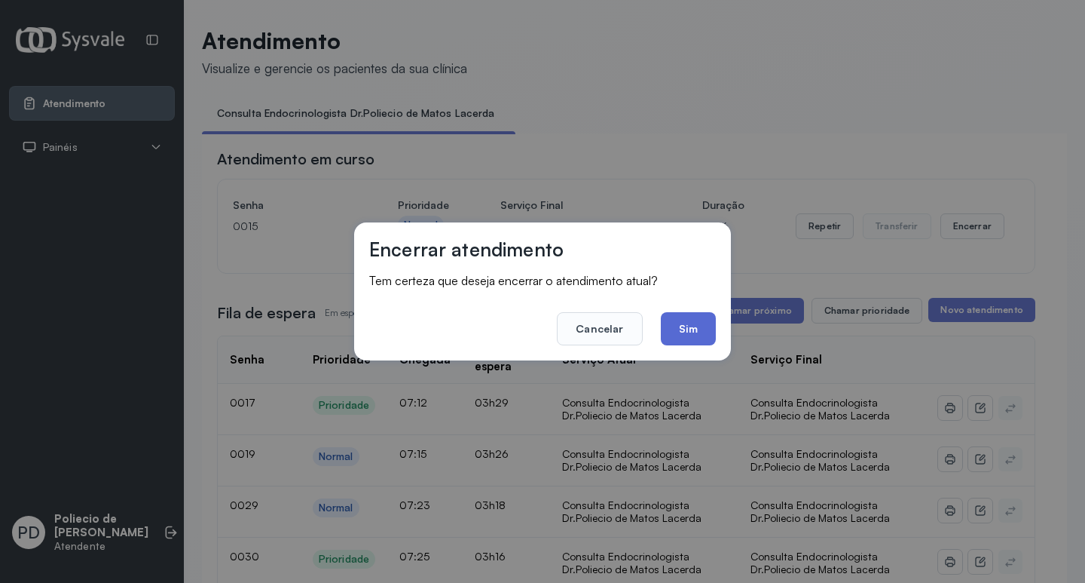
click at [699, 325] on button "Sim" at bounding box center [688, 328] width 55 height 33
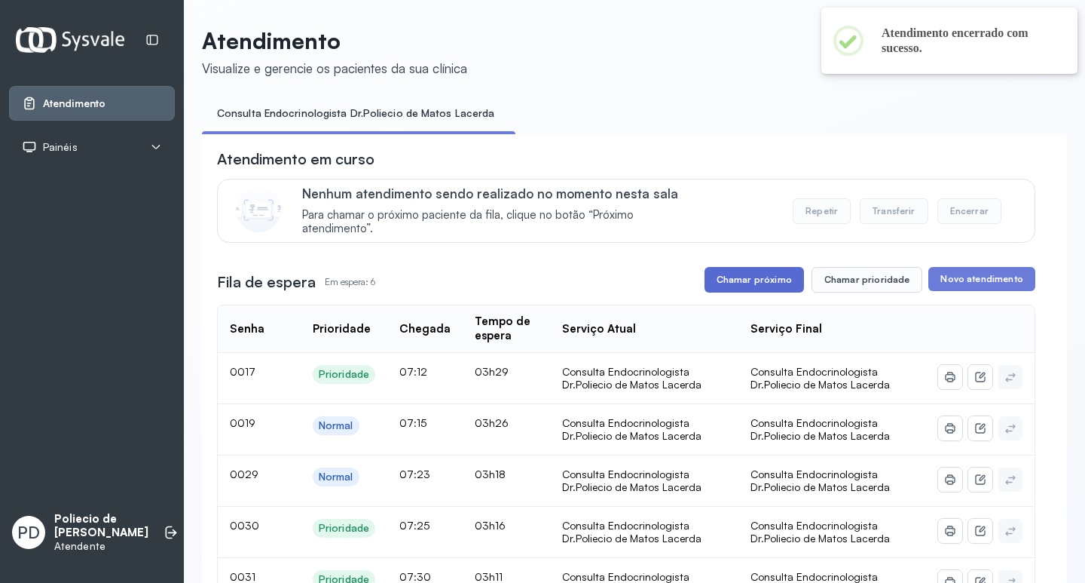
click at [760, 280] on button "Chamar próximo" at bounding box center [754, 280] width 99 height 26
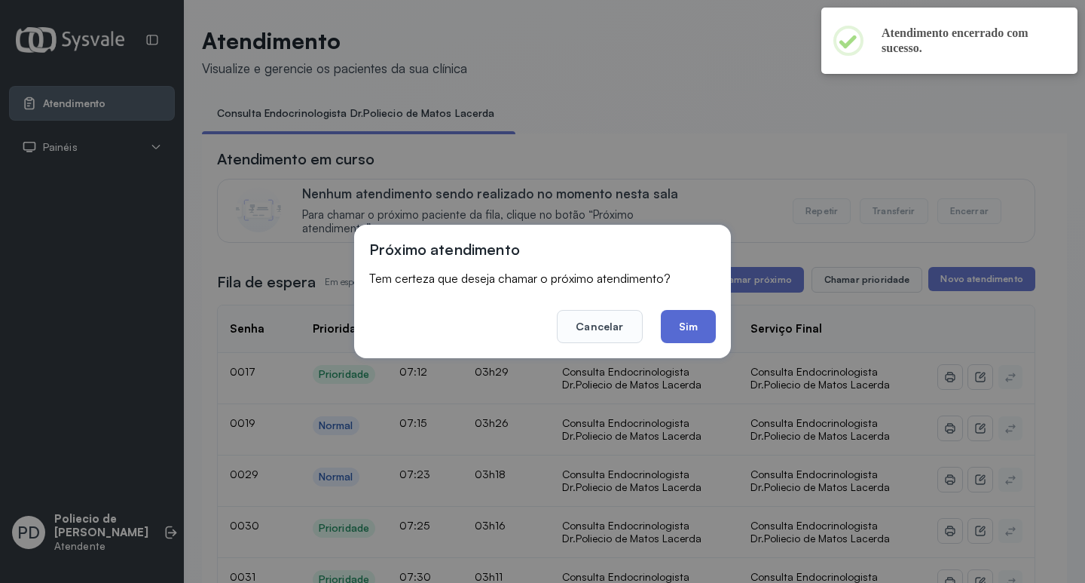
click at [681, 329] on button "Sim" at bounding box center [688, 326] width 55 height 33
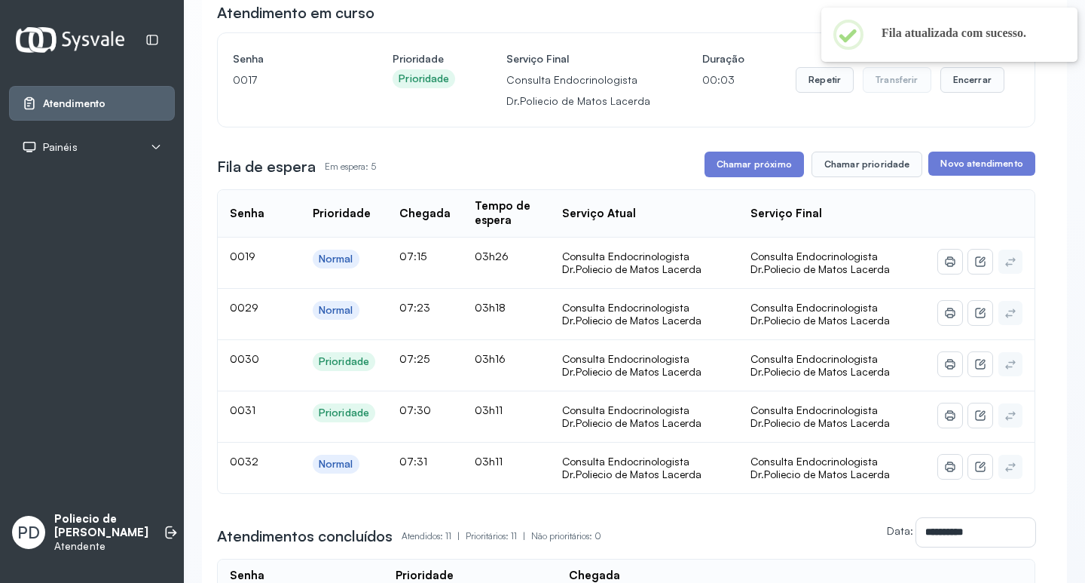
scroll to position [151, 0]
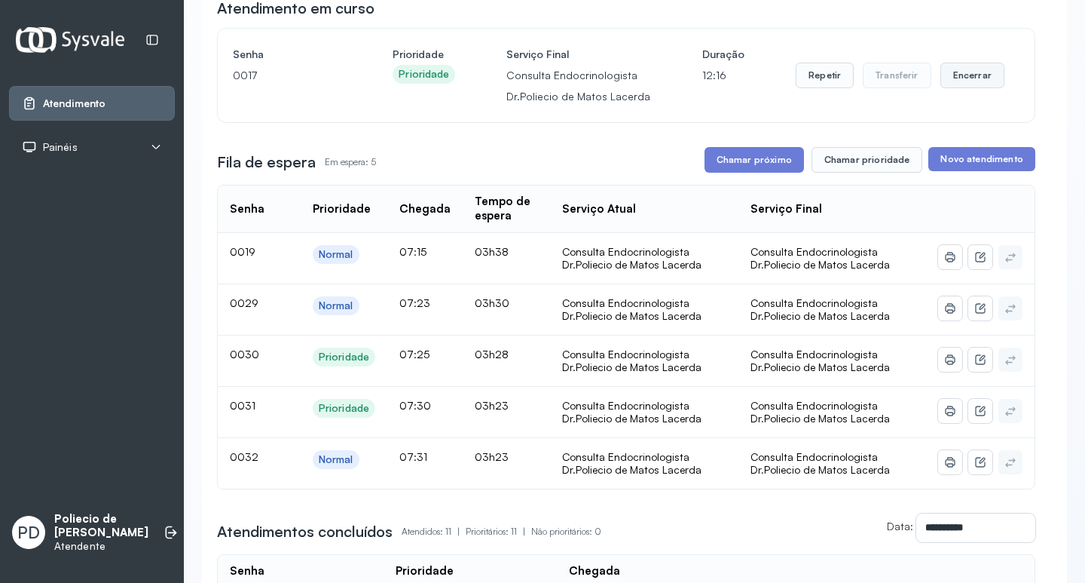
click at [977, 77] on button "Encerrar" at bounding box center [973, 76] width 64 height 26
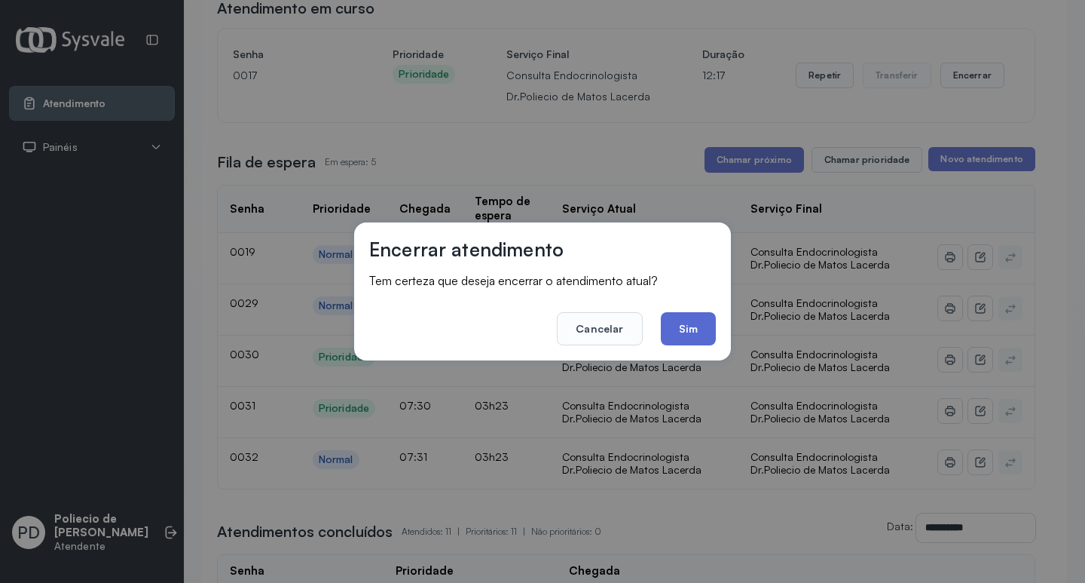
click at [690, 330] on button "Sim" at bounding box center [688, 328] width 55 height 33
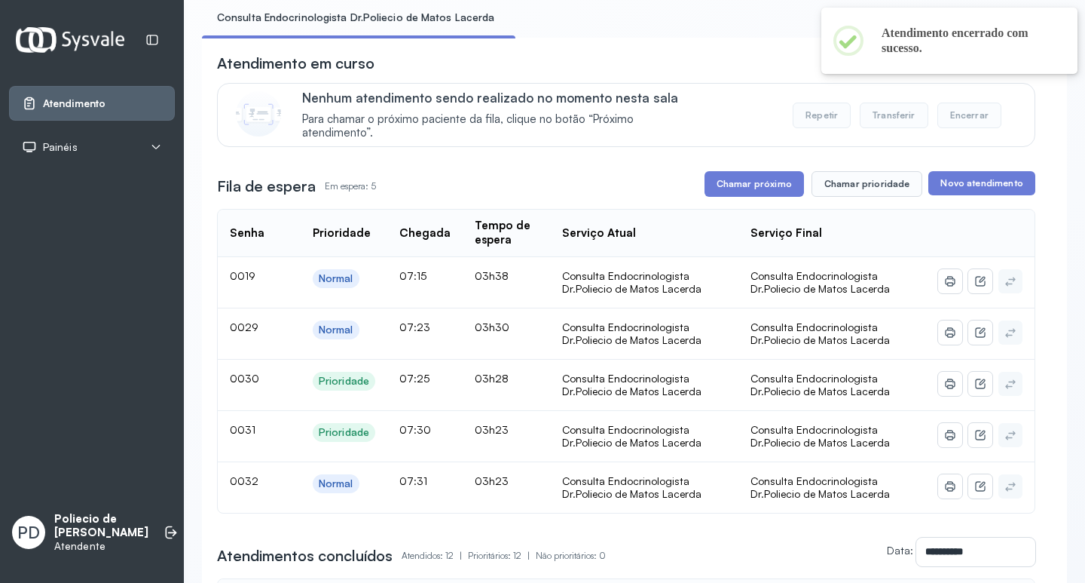
scroll to position [75, 0]
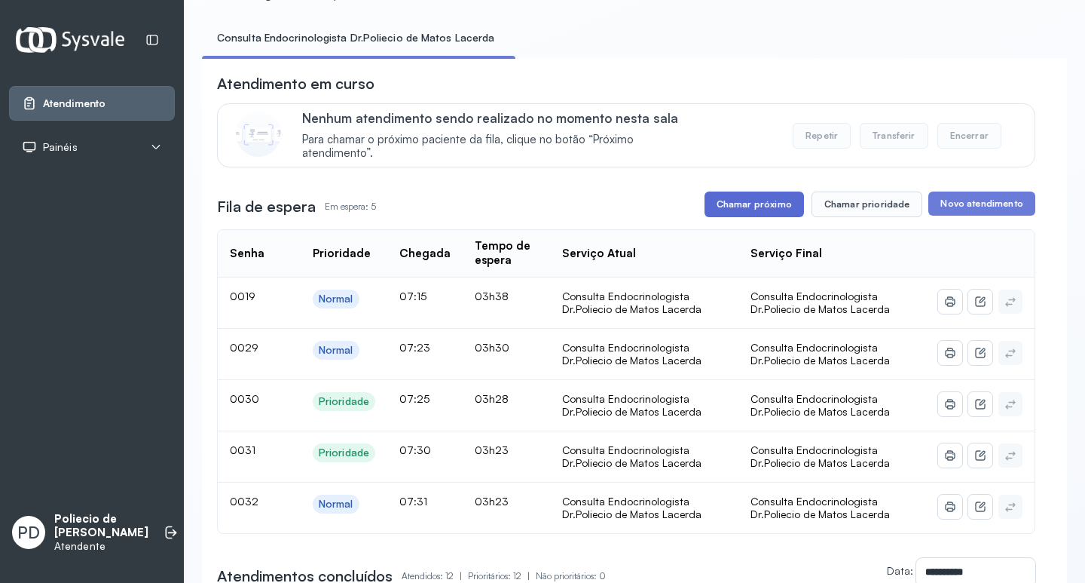
click at [723, 205] on button "Chamar próximo" at bounding box center [754, 204] width 99 height 26
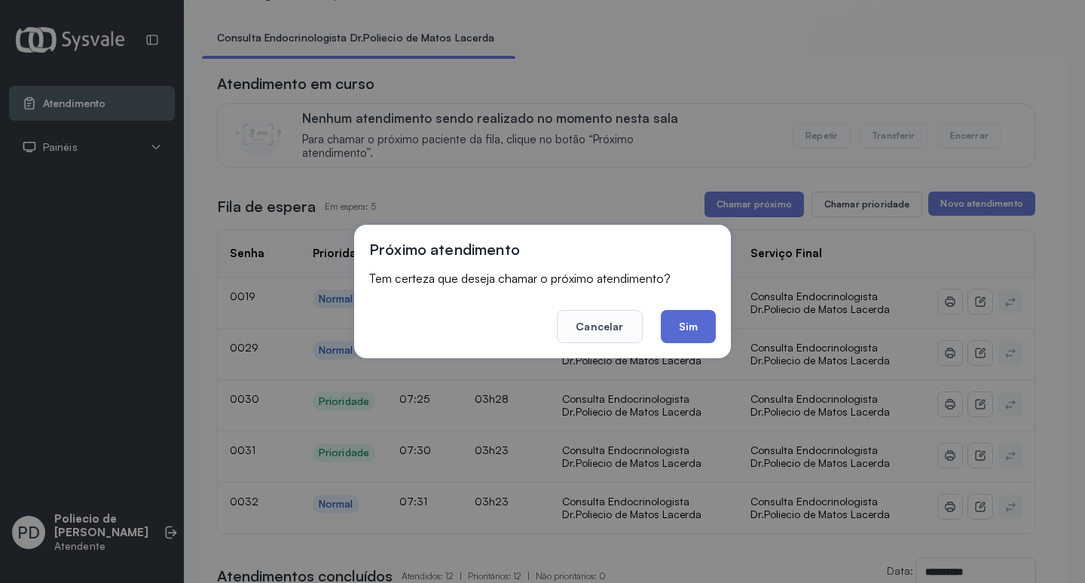
click at [695, 329] on button "Sim" at bounding box center [688, 326] width 55 height 33
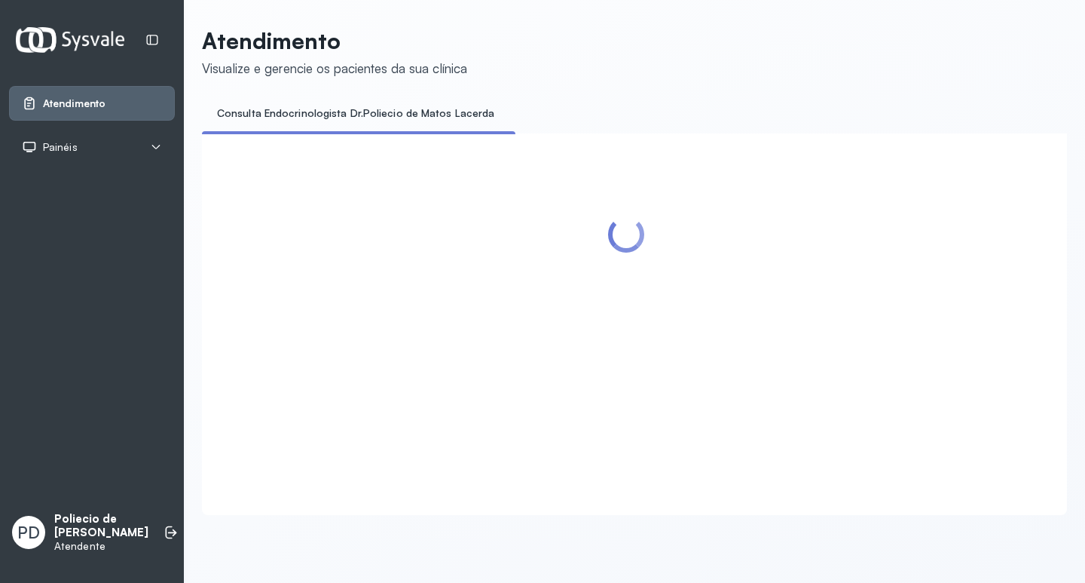
scroll to position [0, 0]
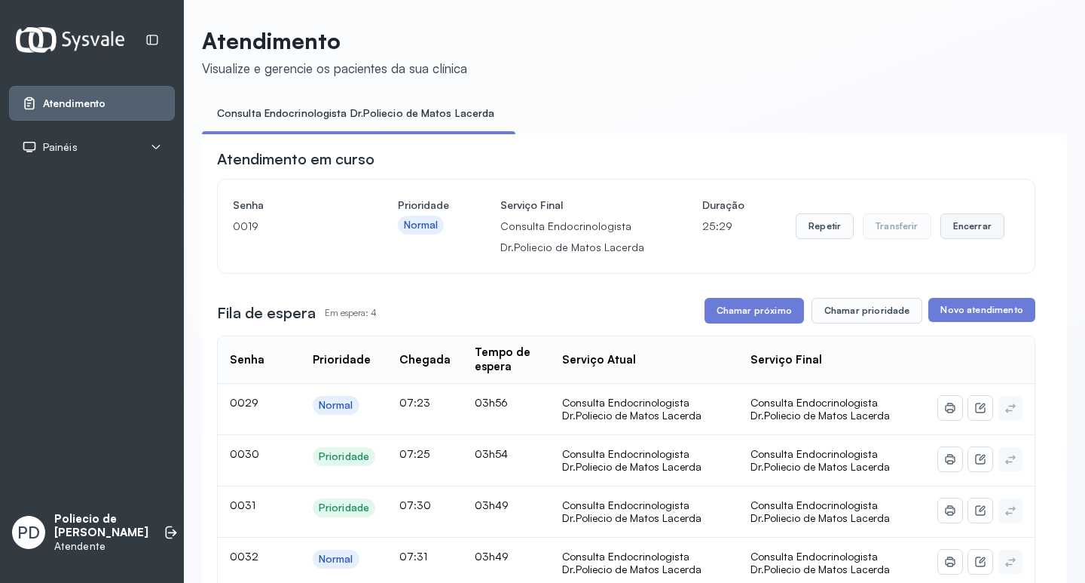
click at [964, 223] on button "Encerrar" at bounding box center [973, 226] width 64 height 26
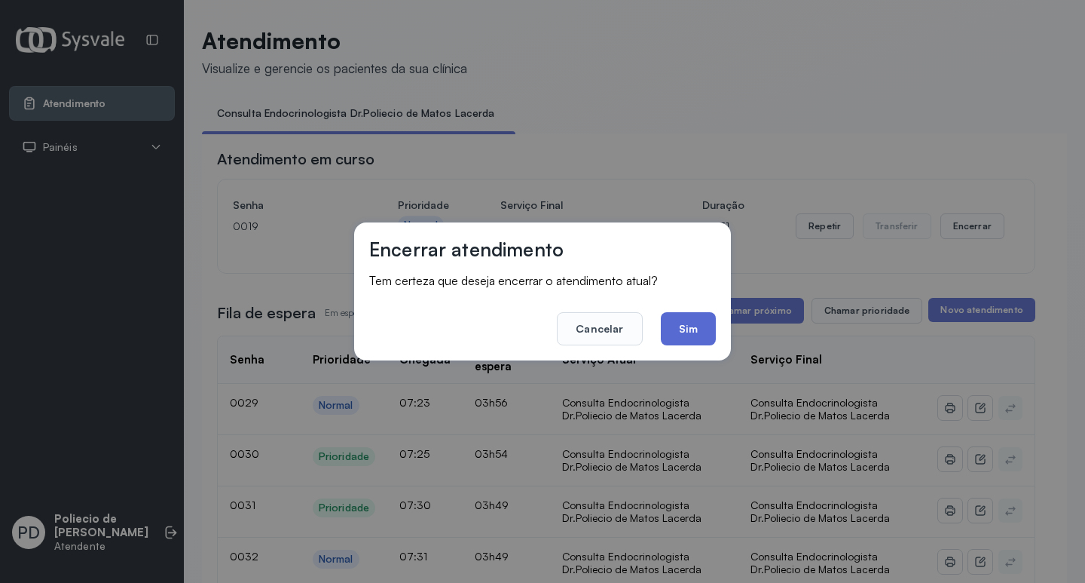
click at [677, 323] on button "Sim" at bounding box center [688, 328] width 55 height 33
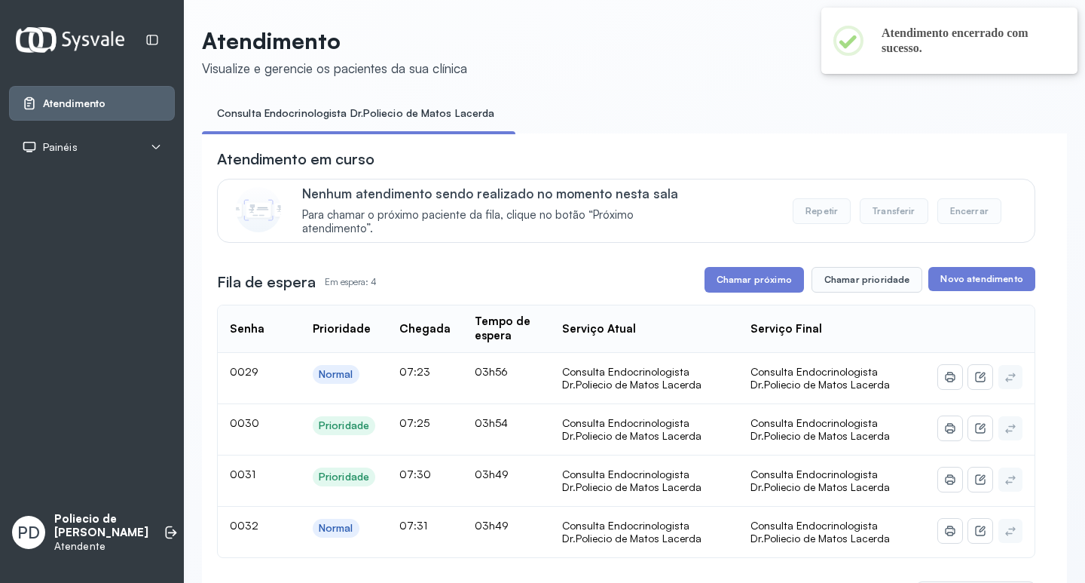
scroll to position [226, 0]
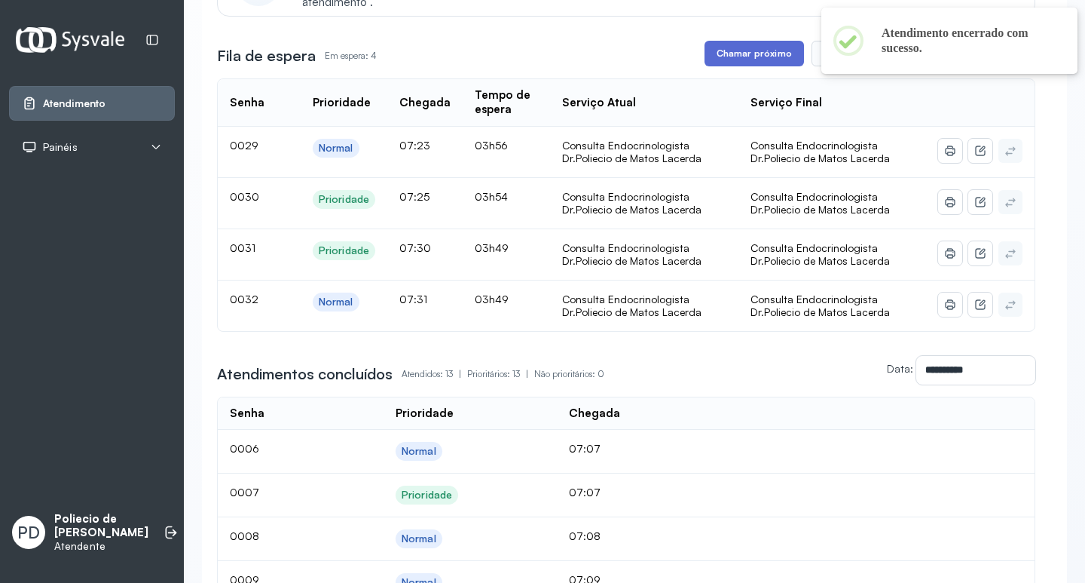
click at [745, 53] on button "Chamar próximo" at bounding box center [754, 54] width 99 height 26
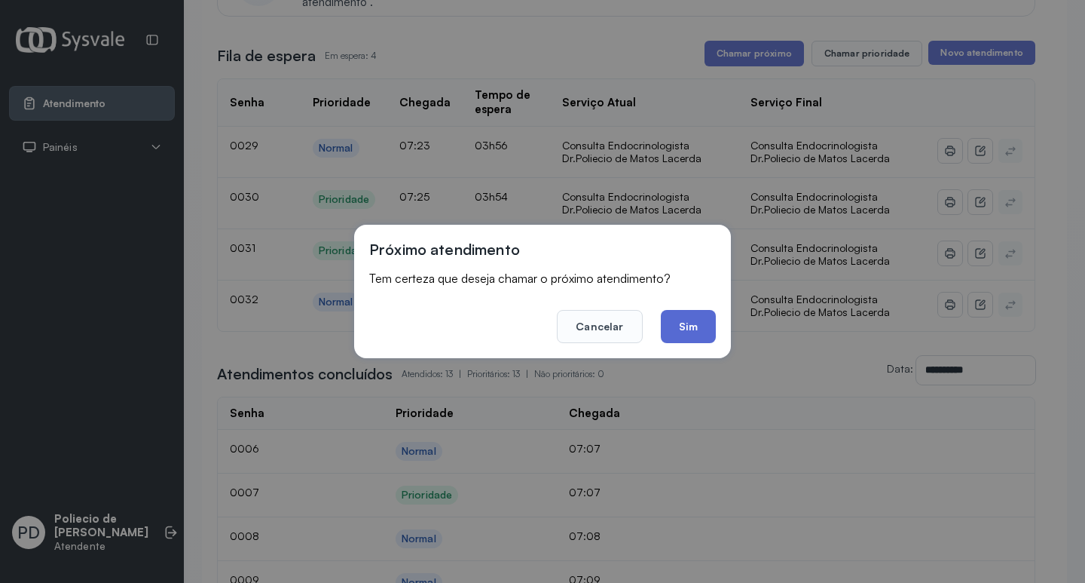
click at [685, 325] on button "Sim" at bounding box center [688, 326] width 55 height 33
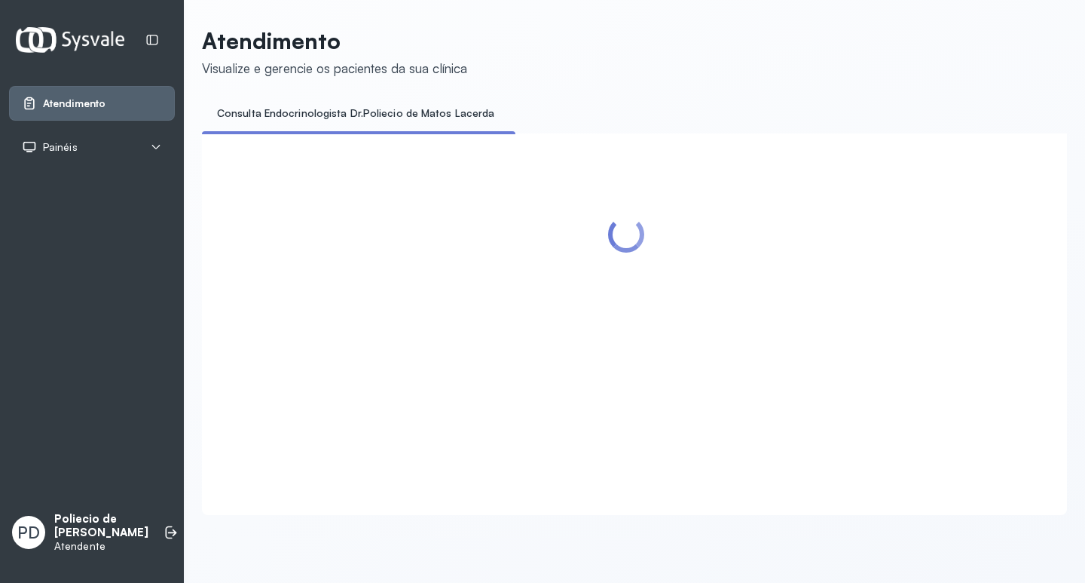
scroll to position [0, 0]
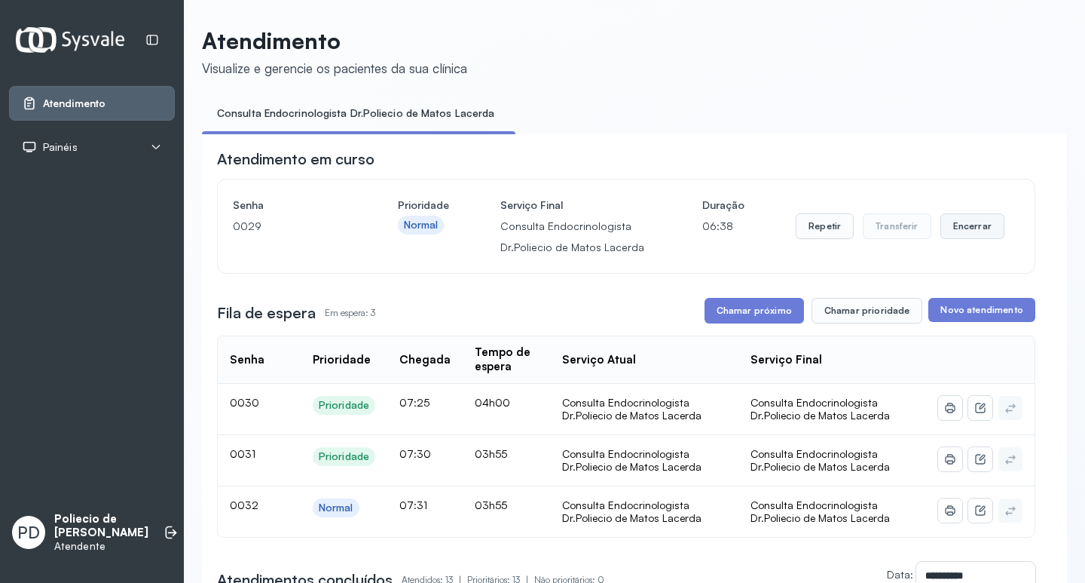
click at [960, 228] on button "Encerrar" at bounding box center [973, 226] width 64 height 26
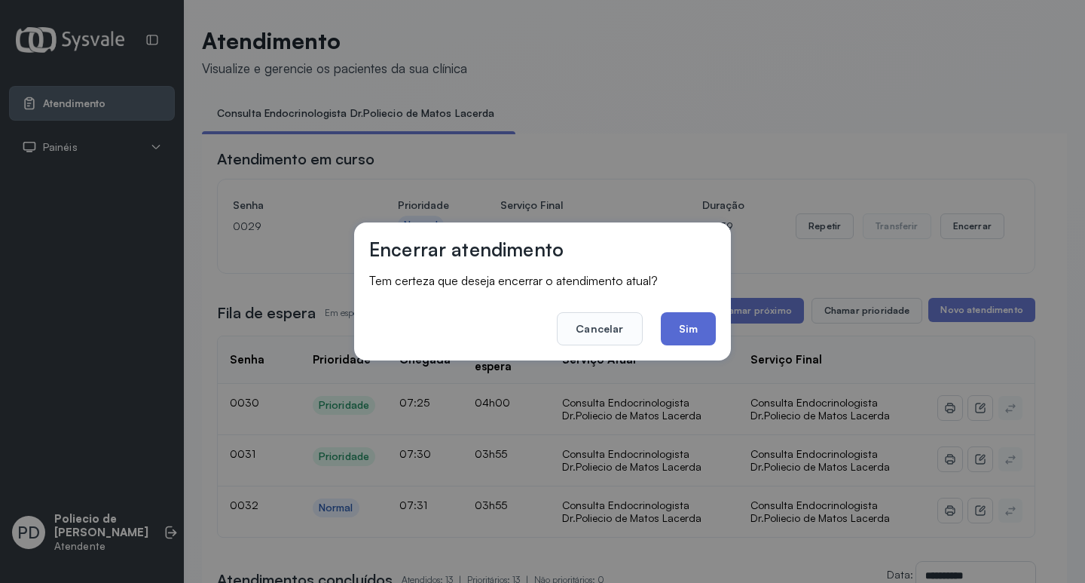
click at [696, 329] on button "Sim" at bounding box center [688, 328] width 55 height 33
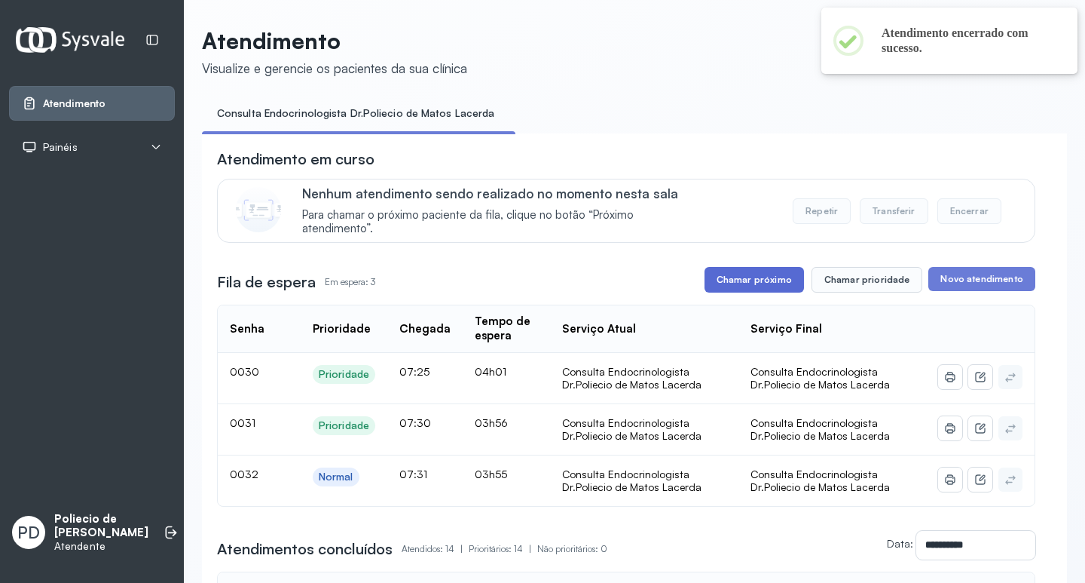
click at [739, 282] on button "Chamar próximo" at bounding box center [754, 280] width 99 height 26
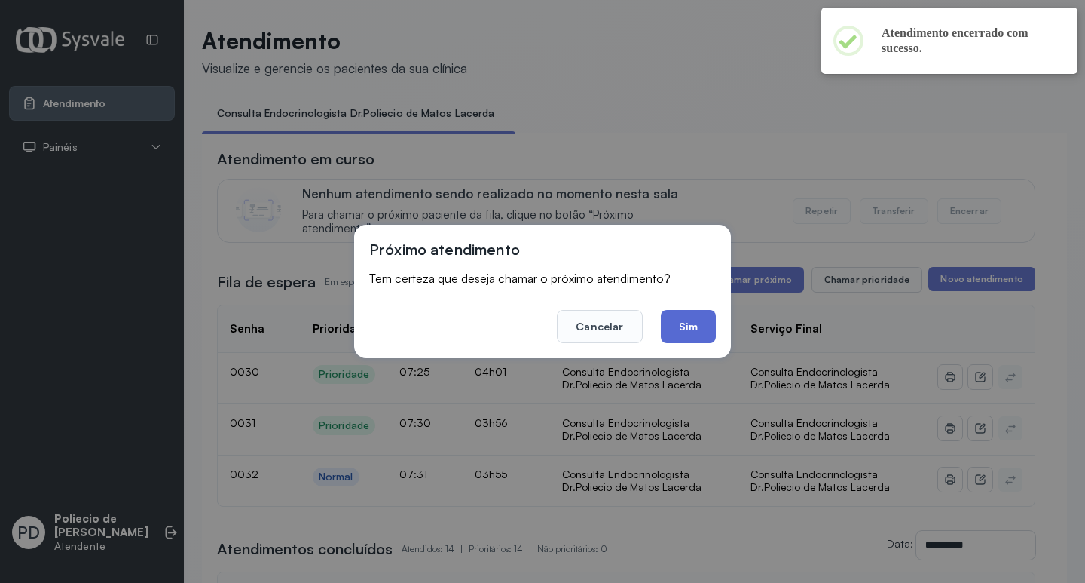
click at [682, 317] on button "Sim" at bounding box center [688, 326] width 55 height 33
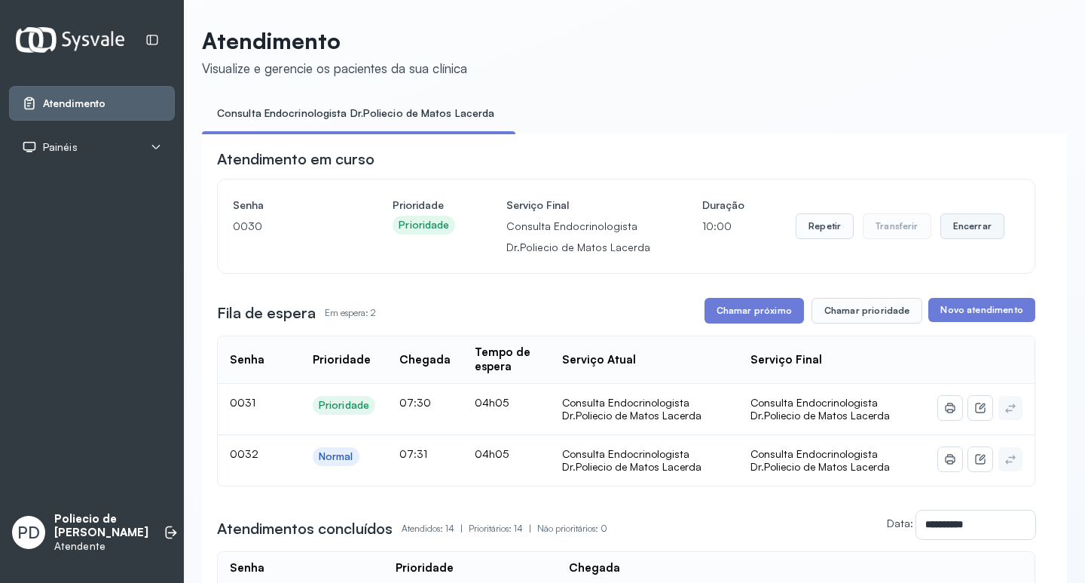
click at [957, 225] on button "Encerrar" at bounding box center [973, 226] width 64 height 26
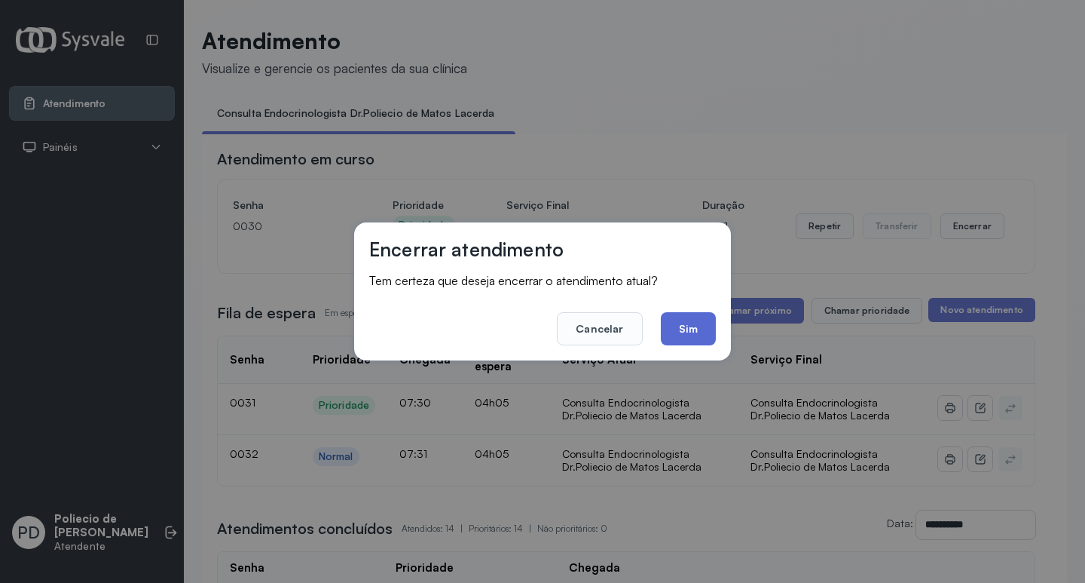
click at [675, 326] on button "Sim" at bounding box center [688, 328] width 55 height 33
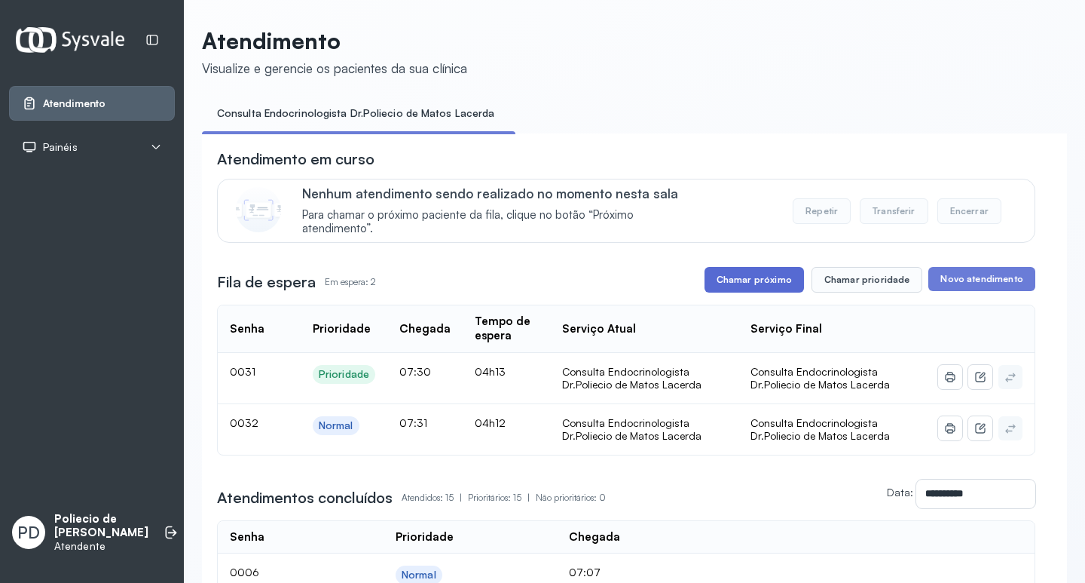
click at [753, 280] on button "Chamar próximo" at bounding box center [754, 280] width 99 height 26
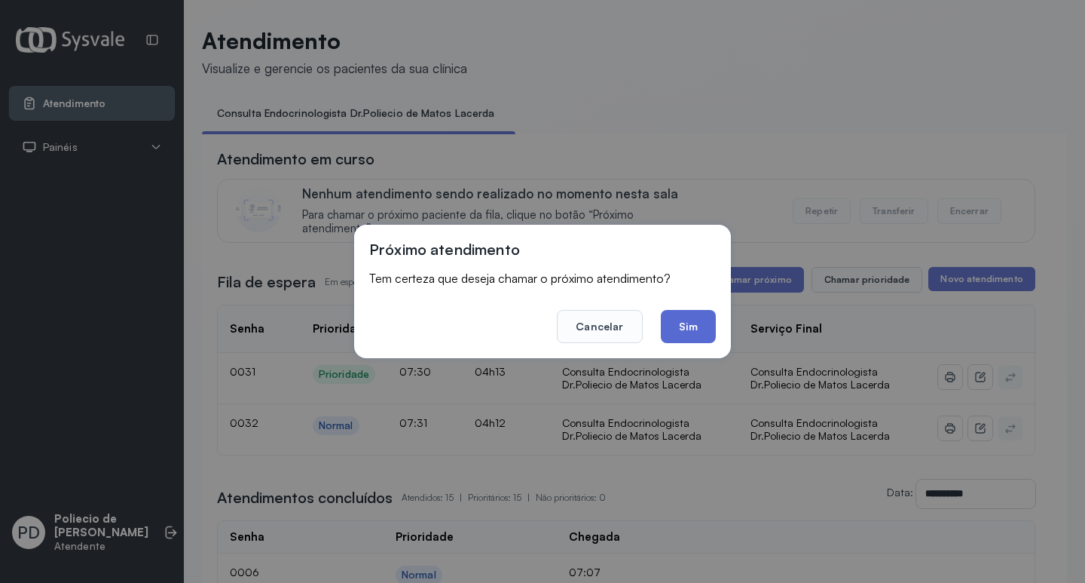
click at [684, 321] on button "Sim" at bounding box center [688, 326] width 55 height 33
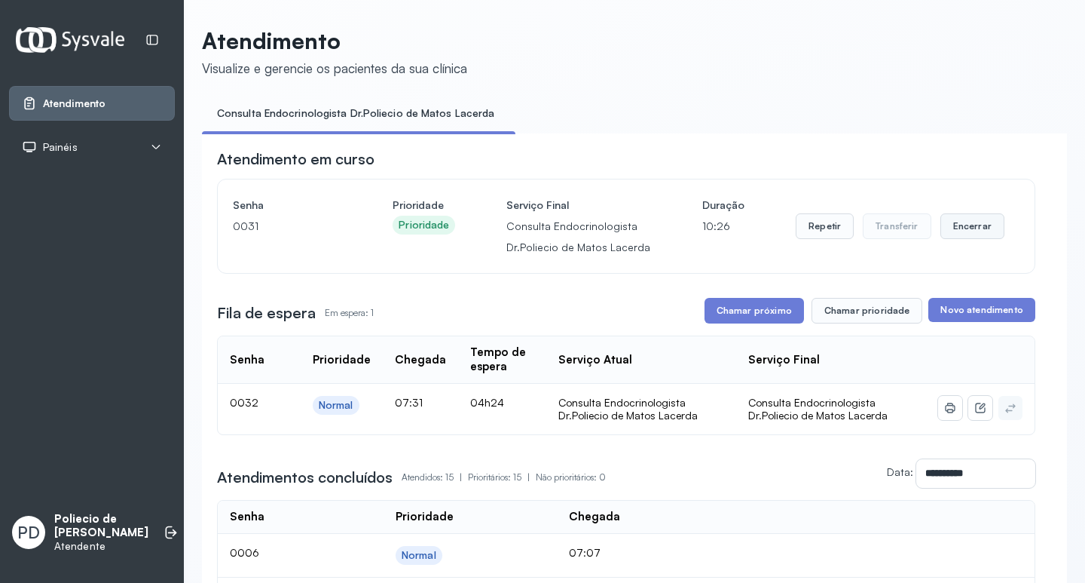
click at [961, 228] on button "Encerrar" at bounding box center [973, 226] width 64 height 26
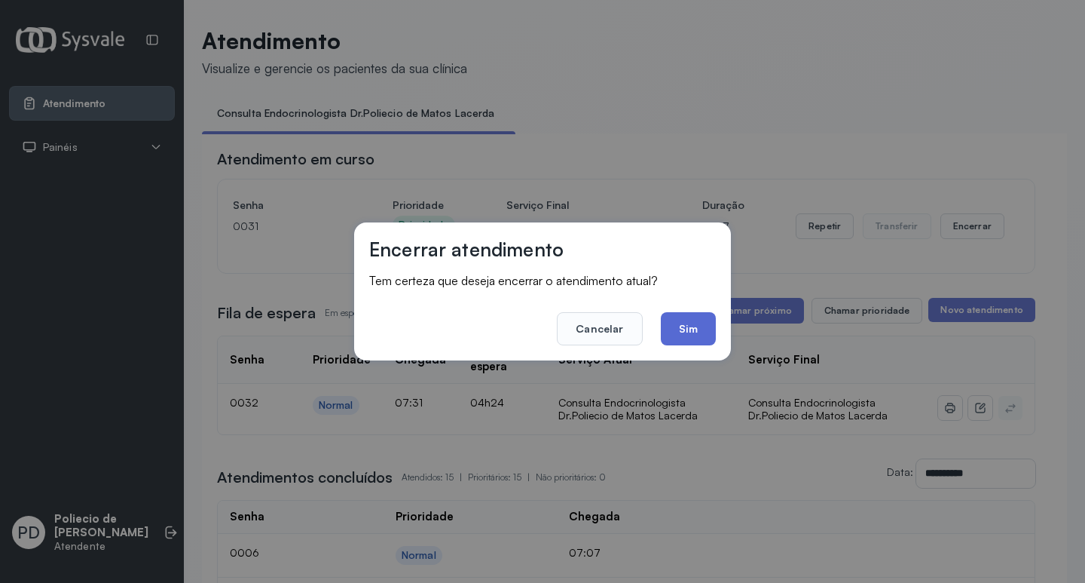
click at [687, 325] on button "Sim" at bounding box center [688, 328] width 55 height 33
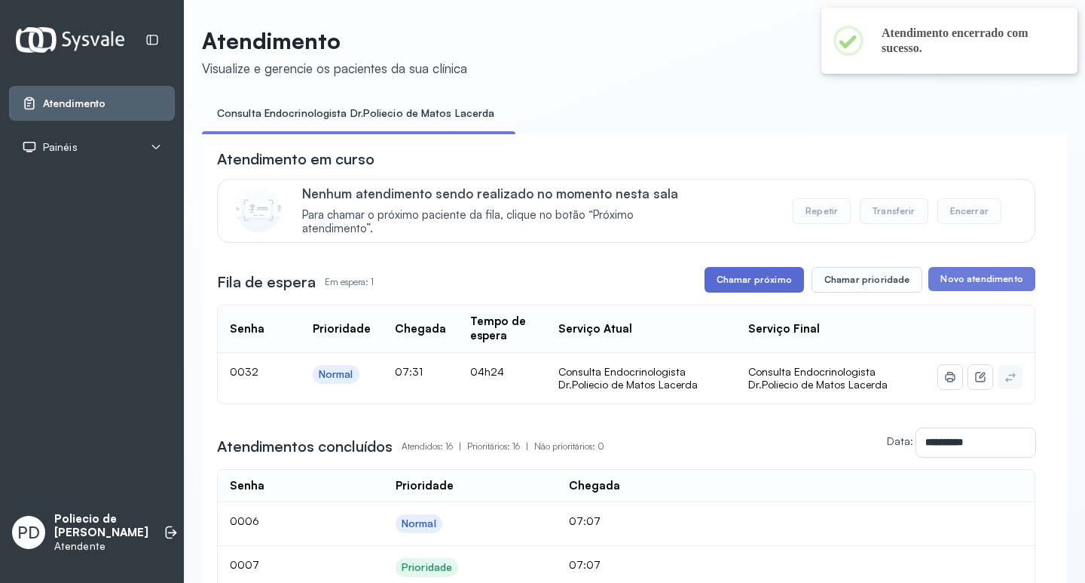
click at [765, 280] on button "Chamar próximo" at bounding box center [754, 280] width 99 height 26
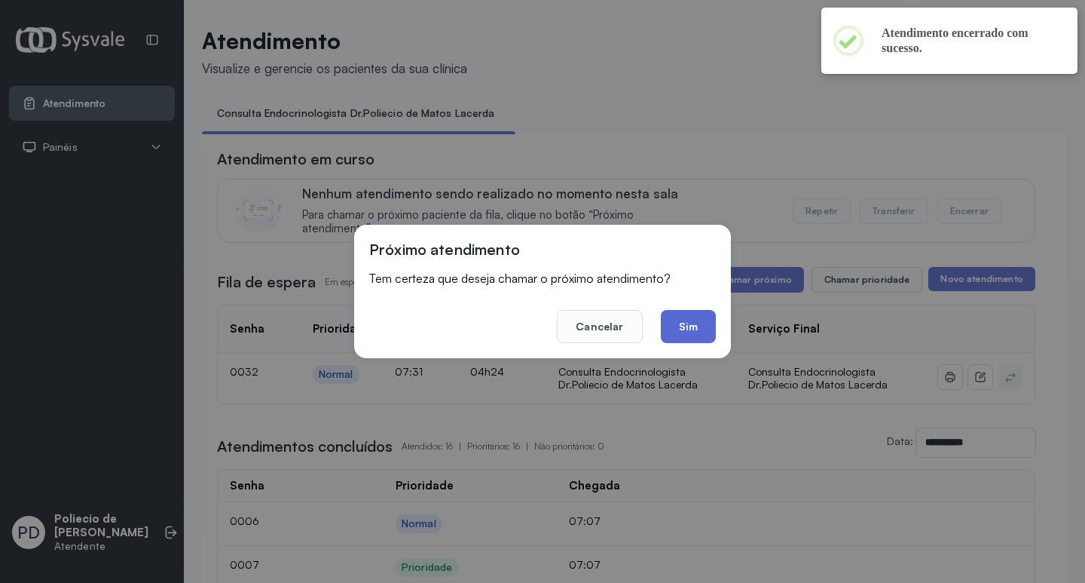
click at [695, 329] on button "Sim" at bounding box center [688, 326] width 55 height 33
